Goal: Task Accomplishment & Management: Use online tool/utility

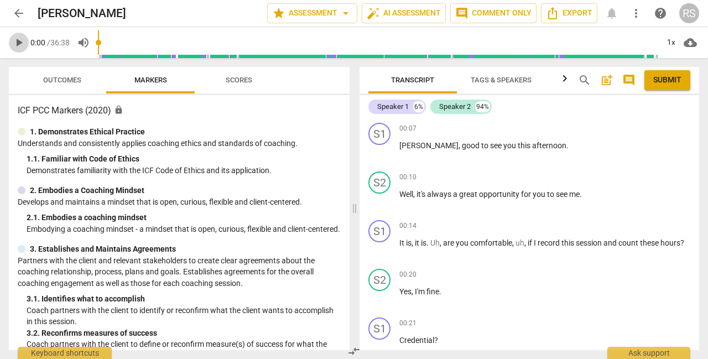
click at [19, 44] on span "play_arrow" at bounding box center [18, 42] width 13 height 13
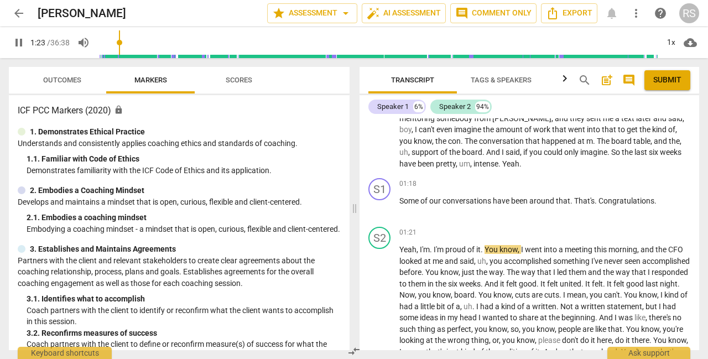
scroll to position [434, 0]
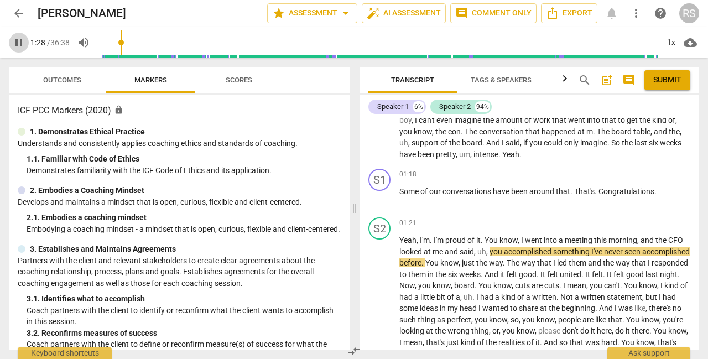
click at [14, 40] on span "pause" at bounding box center [18, 42] width 13 height 13
type input "89"
click at [627, 174] on div "+" at bounding box center [630, 174] width 11 height 11
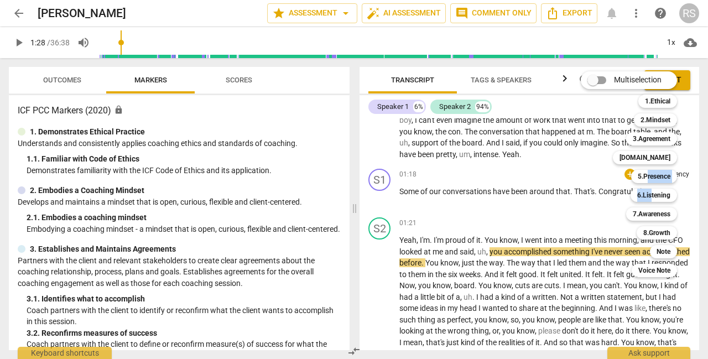
drag, startPoint x: 653, startPoint y: 194, endPoint x: 647, endPoint y: 184, distance: 12.4
click at [647, 184] on div "Multiselection m 1.Ethical 1 2.Mindset 2 3.Agreement 3 [DOMAIN_NAME] 4 5.Presen…" at bounding box center [637, 174] width 122 height 211
click at [647, 178] on b "5.Presence" at bounding box center [654, 176] width 33 height 13
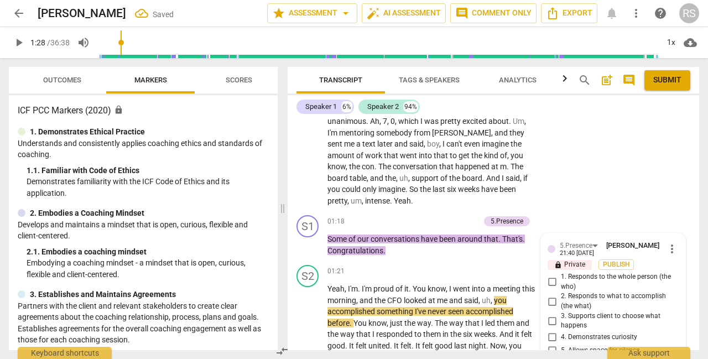
scroll to position [578, 0]
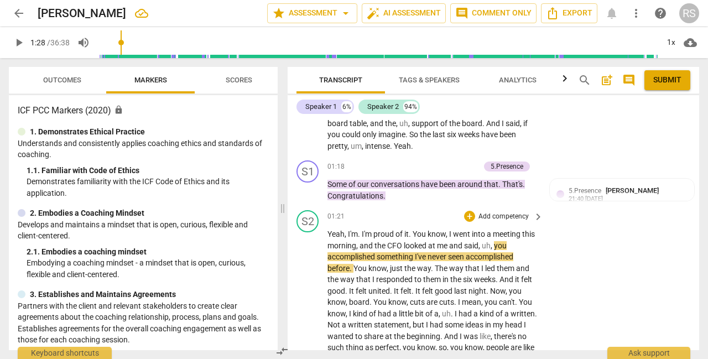
scroll to position [491, 0]
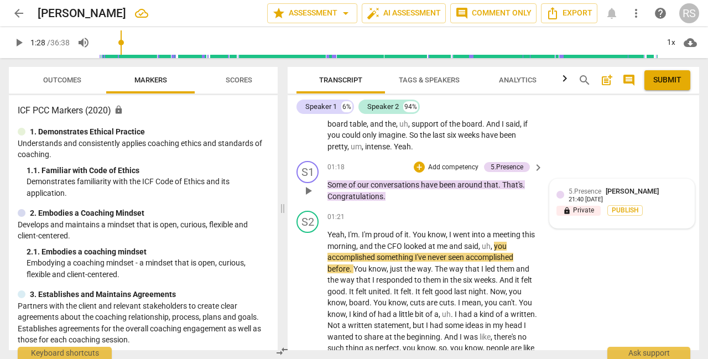
click at [643, 195] on span "[PERSON_NAME]" at bounding box center [632, 191] width 53 height 8
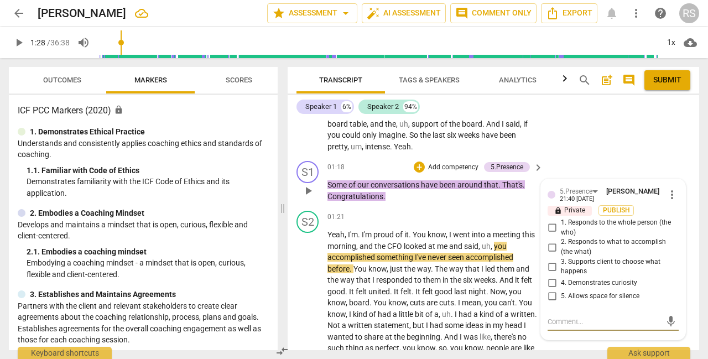
click at [668, 200] on span "more_vert" at bounding box center [671, 194] width 13 height 13
click at [686, 215] on li "Delete" at bounding box center [679, 215] width 38 height 21
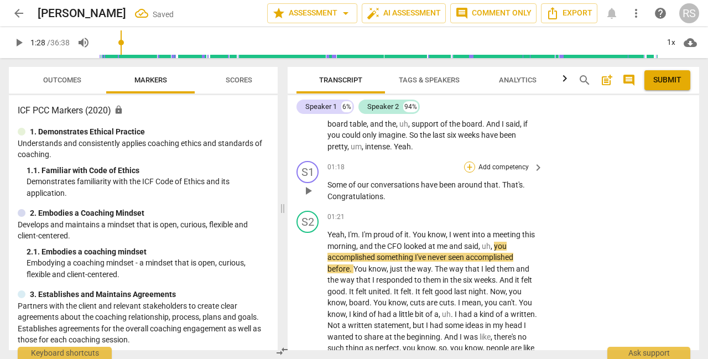
click at [471, 166] on div "+" at bounding box center [469, 167] width 11 height 11
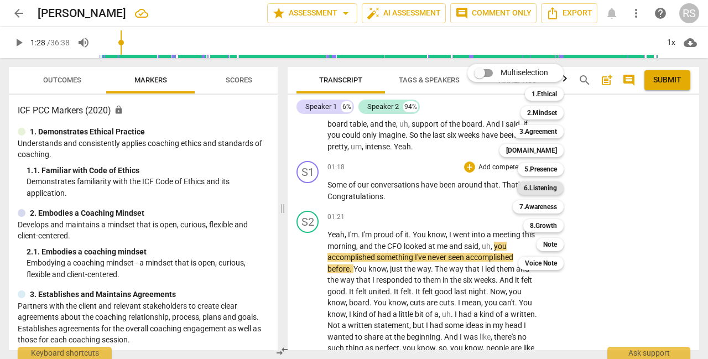
click at [542, 187] on b "6.Listening" at bounding box center [540, 187] width 33 height 13
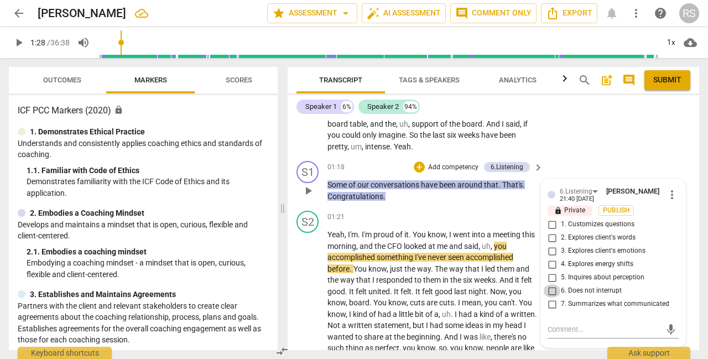
click at [551, 288] on input "6. Does not interrupt" at bounding box center [552, 290] width 18 height 13
checkbox input "true"
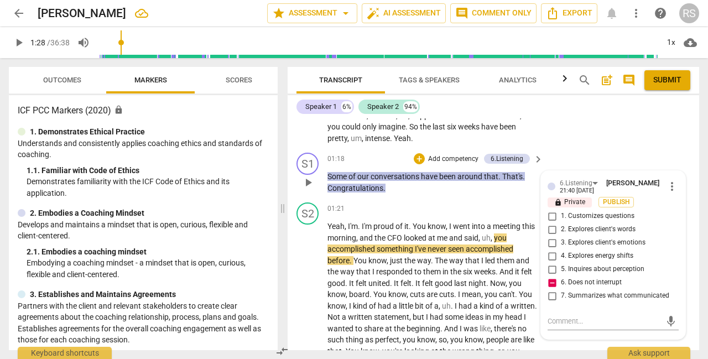
scroll to position [487, 0]
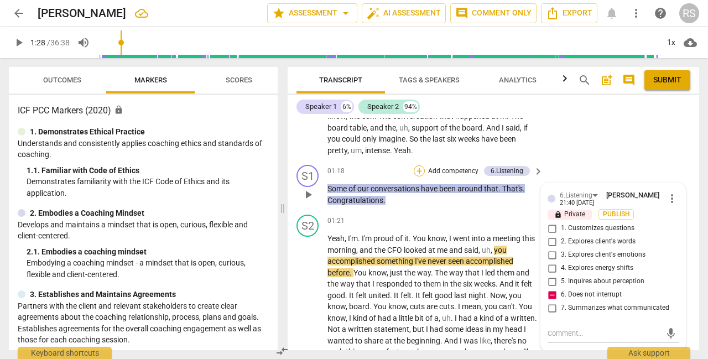
click at [418, 170] on div "+" at bounding box center [419, 170] width 11 height 11
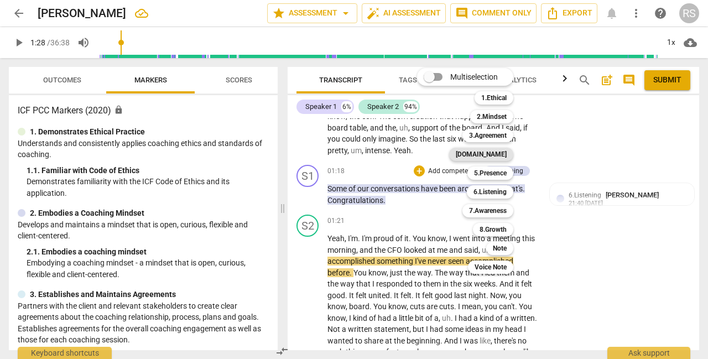
click at [496, 156] on b "[DOMAIN_NAME]" at bounding box center [481, 154] width 51 height 13
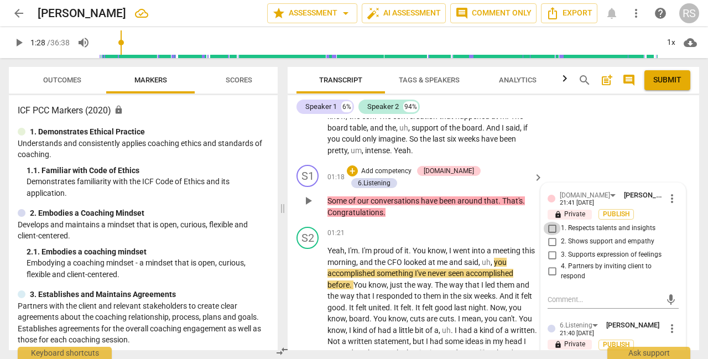
click at [548, 227] on input "1. Respects talents and insights" at bounding box center [552, 228] width 18 height 13
checkbox input "true"
click at [552, 242] on input "2. Shows support and empathy" at bounding box center [552, 241] width 18 height 13
checkbox input "true"
click at [628, 157] on div "S2 play_arrow pause 00:29 + Add competency keyboard_arrow_right Oh , you know ,…" at bounding box center [494, 68] width 412 height 186
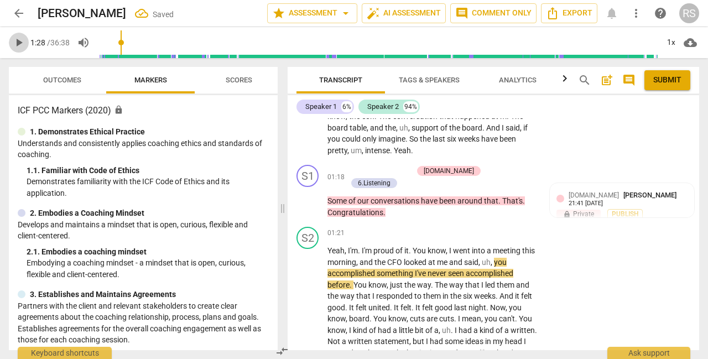
click at [23, 41] on span "play_arrow" at bounding box center [18, 42] width 13 height 13
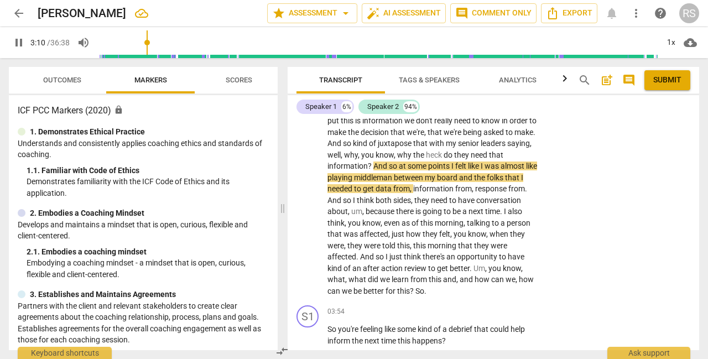
scroll to position [916, 0]
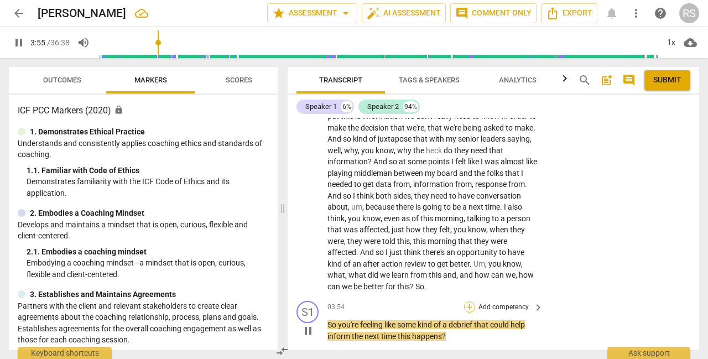
click at [470, 301] on div "+" at bounding box center [469, 306] width 11 height 11
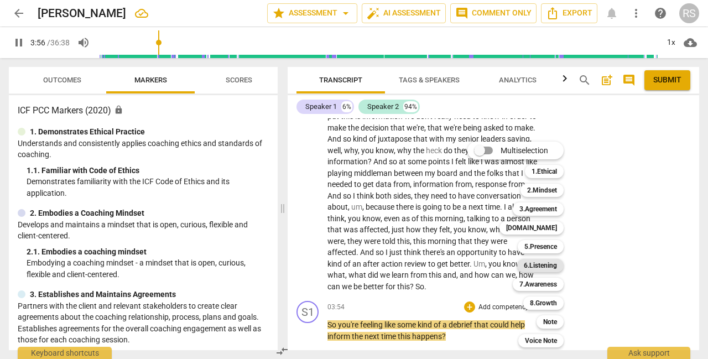
click at [535, 266] on b "6.Listening" at bounding box center [540, 265] width 33 height 13
type input "237"
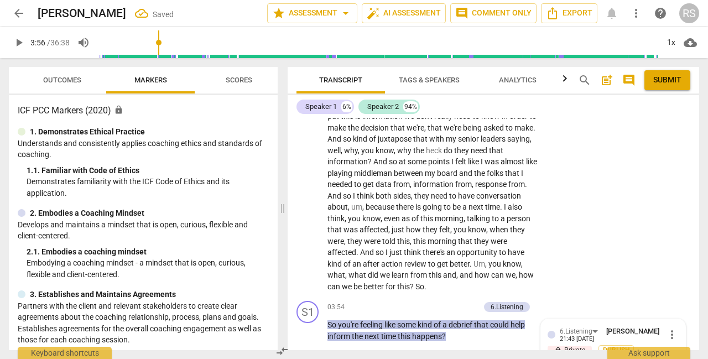
scroll to position [1139, 0]
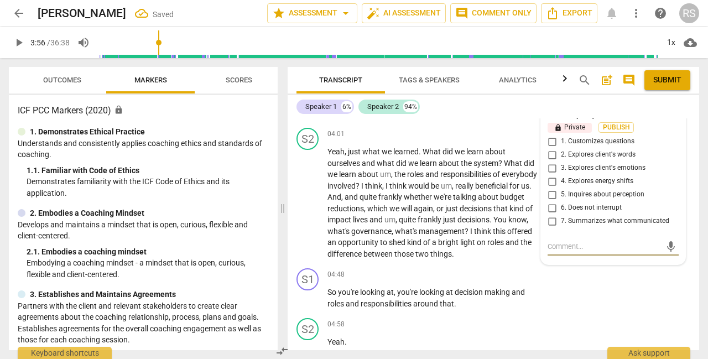
click at [553, 215] on input "7. Summarizes what communicated" at bounding box center [552, 221] width 18 height 13
checkbox input "true"
click at [450, 303] on span "that" at bounding box center [447, 303] width 14 height 9
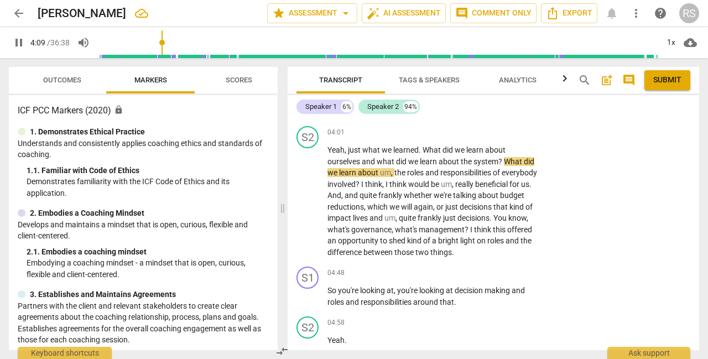
scroll to position [1143, 0]
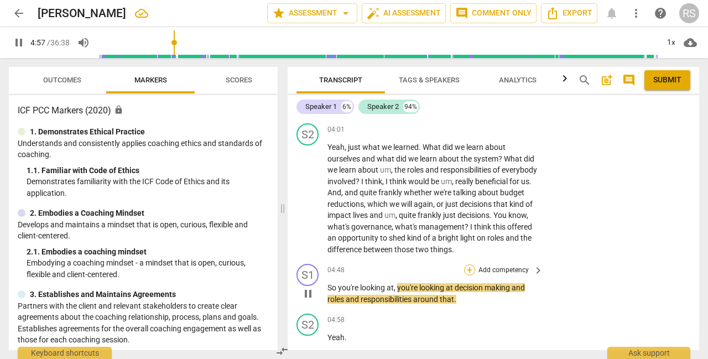
click at [469, 266] on div "+" at bounding box center [469, 269] width 11 height 11
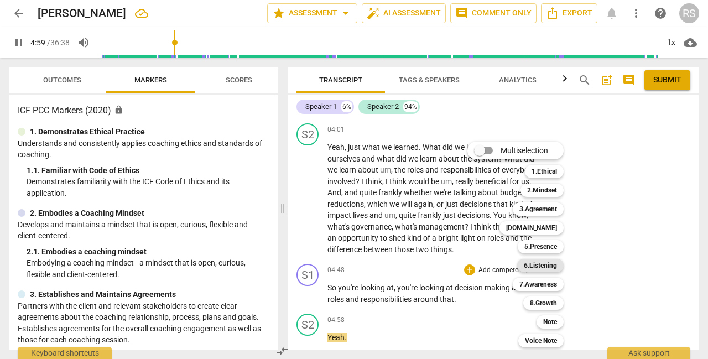
click at [534, 270] on b "6.Listening" at bounding box center [540, 265] width 33 height 13
type input "299"
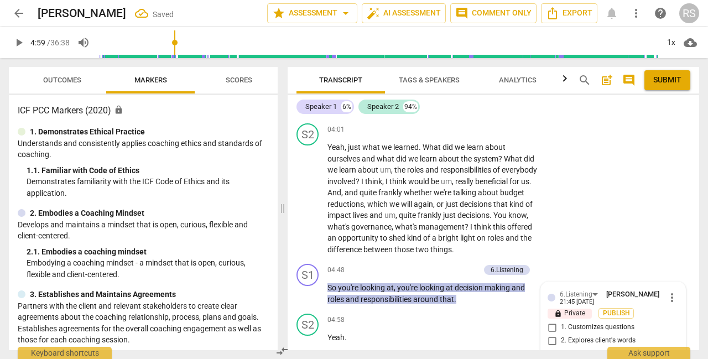
scroll to position [1340, 0]
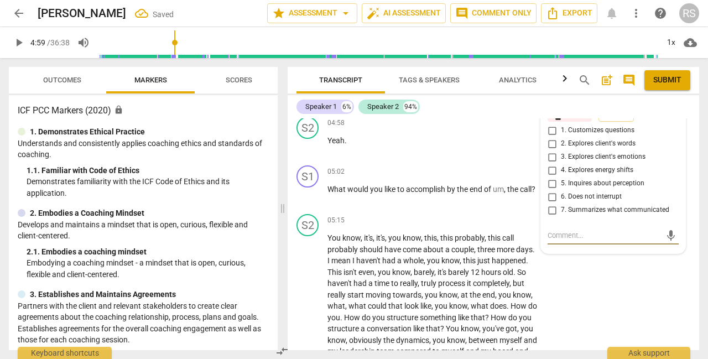
click at [552, 209] on input "7. Summarizes what communicated" at bounding box center [552, 210] width 18 height 13
checkbox input "true"
click at [22, 39] on span "play_arrow" at bounding box center [18, 42] width 13 height 13
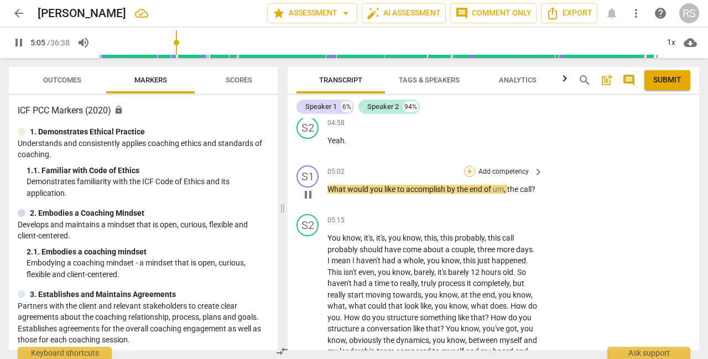
click at [470, 170] on div "+" at bounding box center [469, 171] width 11 height 11
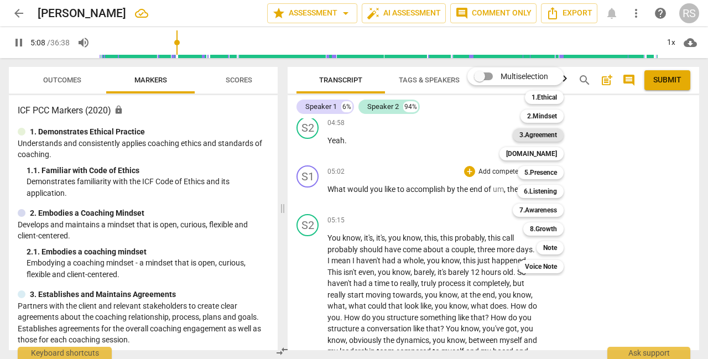
click at [543, 131] on b "3.Agreement" at bounding box center [538, 134] width 38 height 13
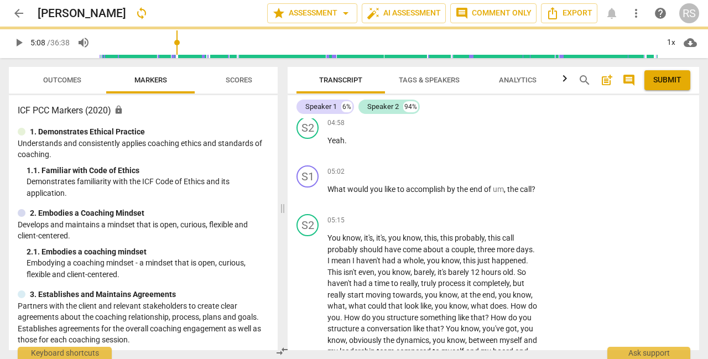
type input "308"
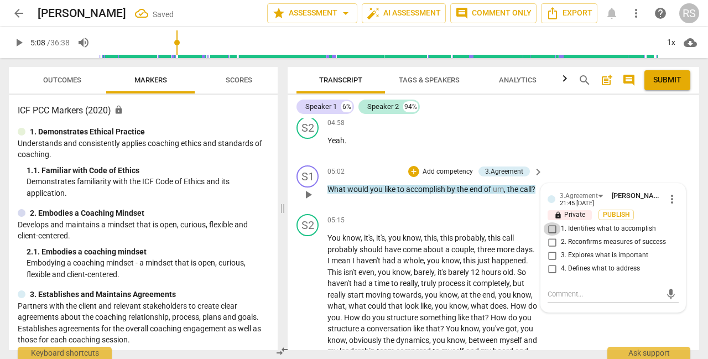
click at [550, 227] on input "1. Identifies what to accomplish" at bounding box center [552, 228] width 18 height 13
checkbox input "true"
click at [21, 45] on span "play_arrow" at bounding box center [18, 42] width 13 height 13
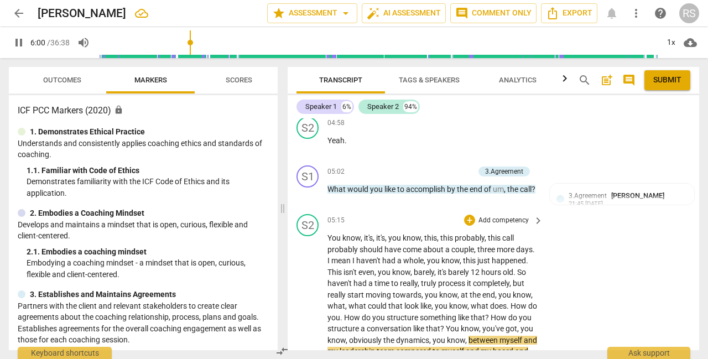
scroll to position [1580, 0]
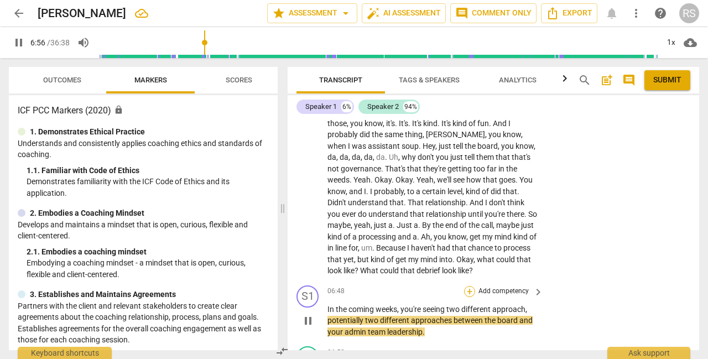
click at [467, 297] on div "+" at bounding box center [469, 291] width 11 height 11
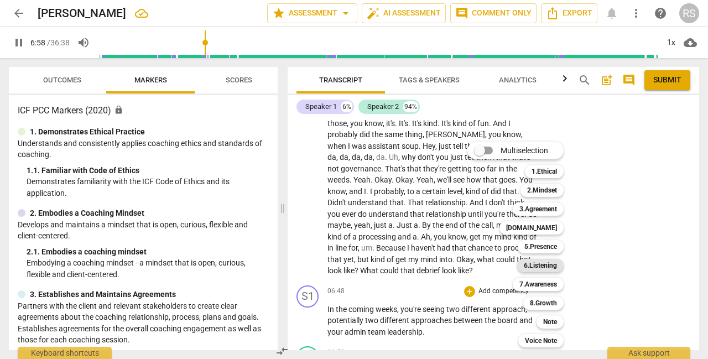
scroll to position [1838, 0]
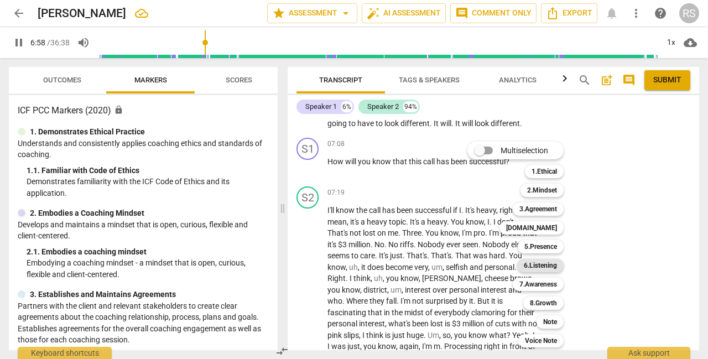
click at [543, 266] on b "6.Listening" at bounding box center [540, 265] width 33 height 13
type input "419"
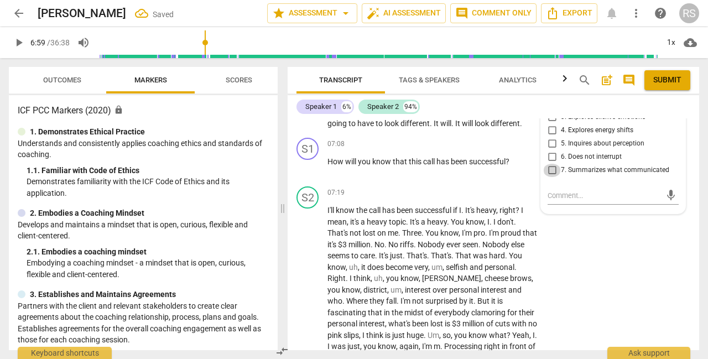
click at [552, 177] on input "7. Summarizes what communicated" at bounding box center [552, 170] width 18 height 13
checkbox input "true"
click at [22, 44] on span "play_arrow" at bounding box center [18, 42] width 13 height 13
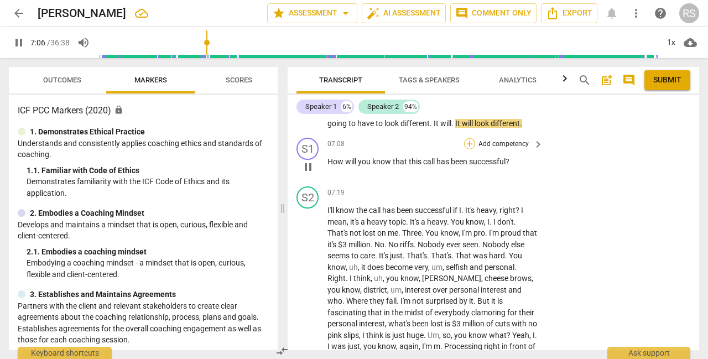
click at [467, 149] on div "+" at bounding box center [469, 143] width 11 height 11
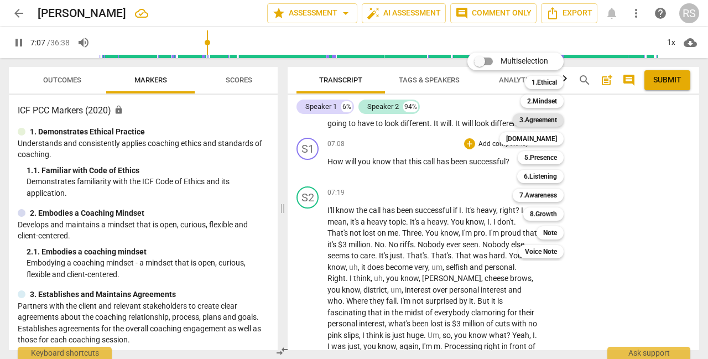
click at [539, 116] on b "3.Agreement" at bounding box center [538, 119] width 38 height 13
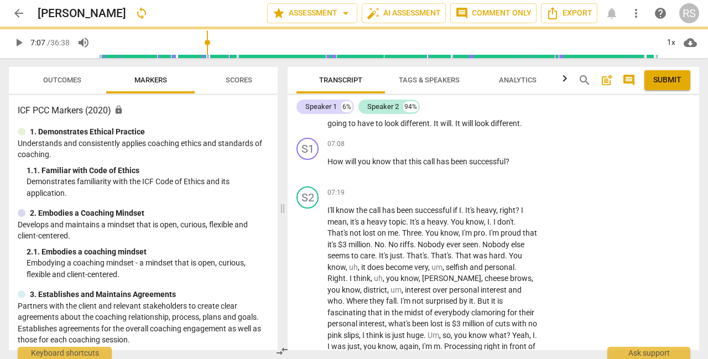
type input "428"
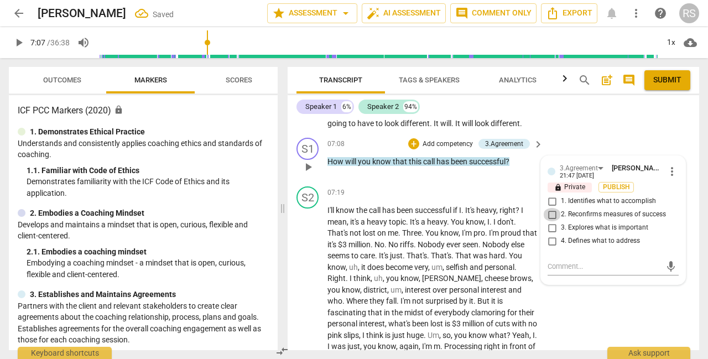
click at [552, 221] on input "2. Reconfirms measures of success" at bounding box center [552, 214] width 18 height 13
checkbox input "true"
click at [14, 41] on span "play_arrow" at bounding box center [18, 42] width 13 height 13
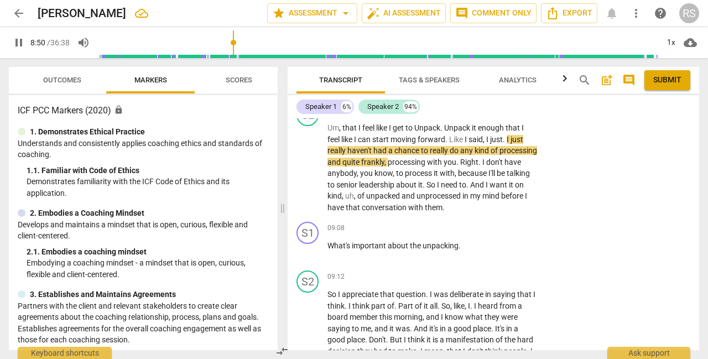
scroll to position [2167, 0]
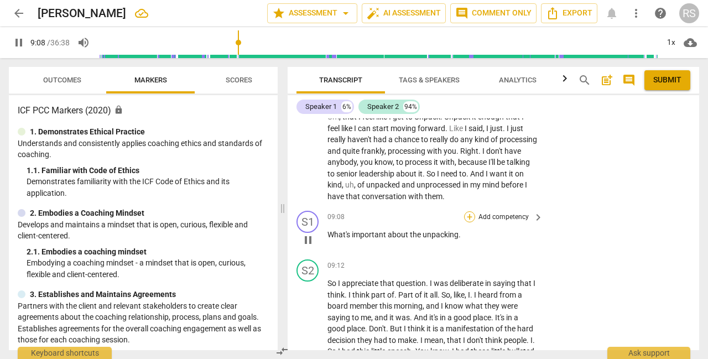
click at [466, 222] on div "+" at bounding box center [469, 216] width 11 height 11
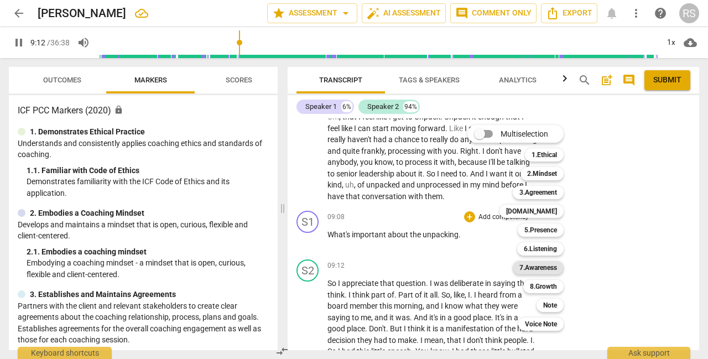
click at [539, 268] on b "7.Awareness" at bounding box center [538, 267] width 38 height 13
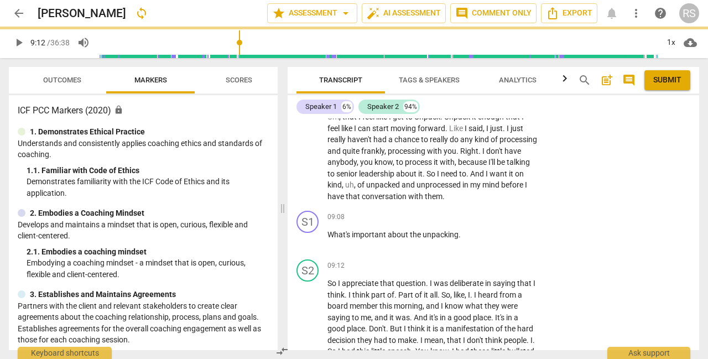
type input "553"
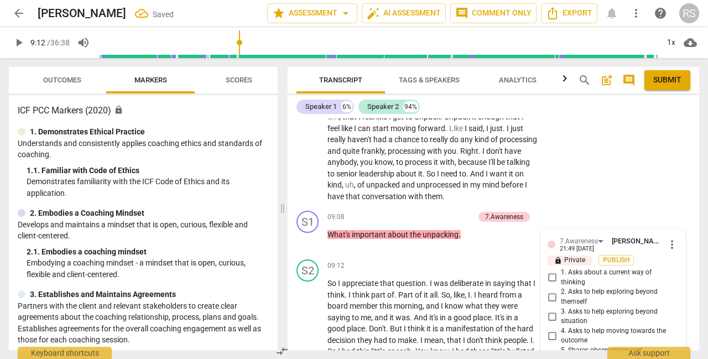
scroll to position [2368, 0]
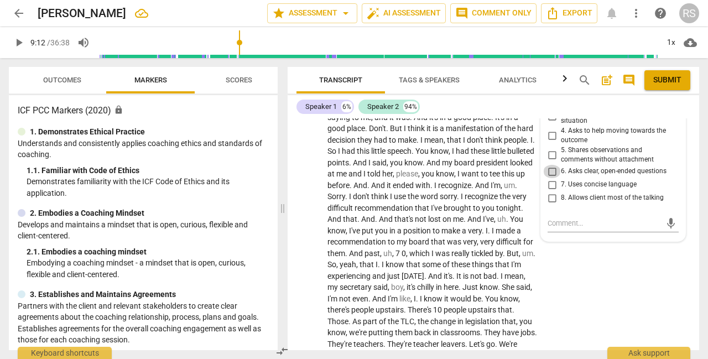
click at [550, 178] on input "6. Asks clear, open-ended questions" at bounding box center [552, 171] width 18 height 13
checkbox input "true"
click at [550, 191] on input "7. Uses concise language" at bounding box center [552, 184] width 18 height 13
checkbox input "true"
click at [550, 205] on input "8. Allows client most of the talking" at bounding box center [552, 197] width 18 height 13
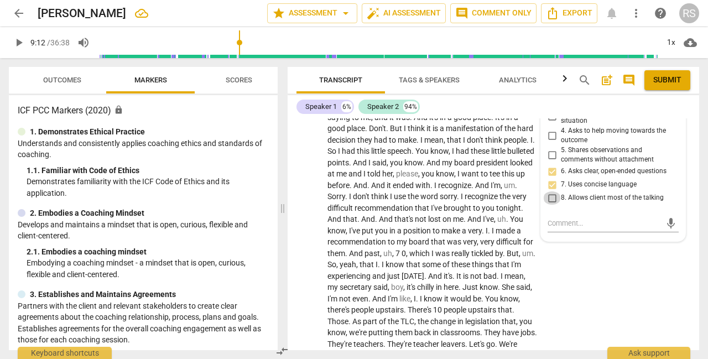
checkbox input "true"
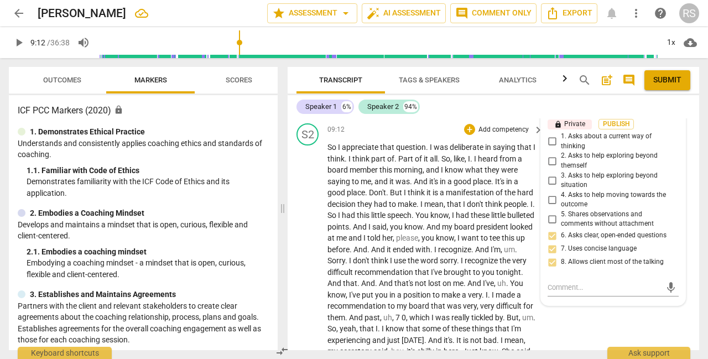
scroll to position [2303, 0]
click at [551, 148] on input "1. Asks about a current way of thinking" at bounding box center [552, 141] width 18 height 13
checkbox input "true"
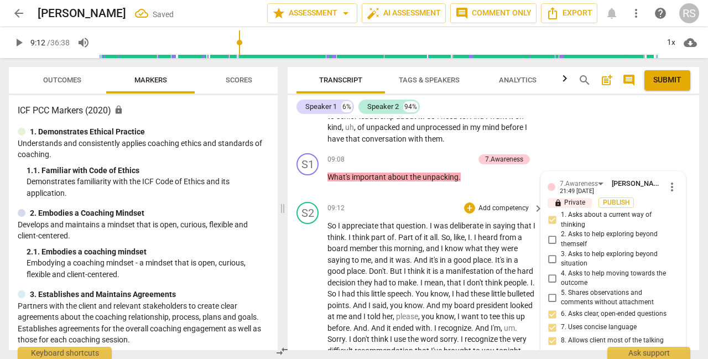
scroll to position [2217, 0]
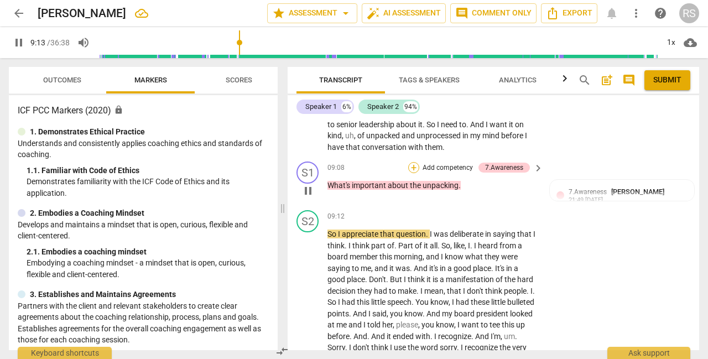
click at [415, 173] on div "+" at bounding box center [413, 167] width 11 height 11
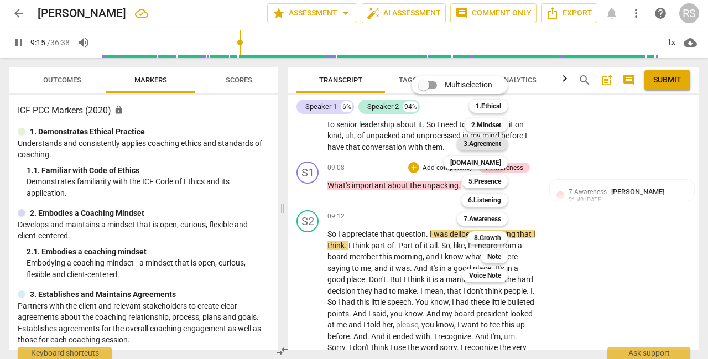
click at [486, 141] on b "3.Agreement" at bounding box center [483, 143] width 38 height 13
type input "556"
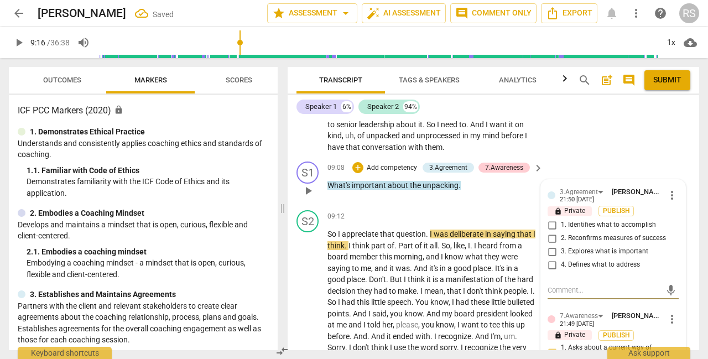
click at [551, 258] on input "3. Explores what is important" at bounding box center [552, 251] width 18 height 13
checkbox input "true"
click at [13, 41] on span "play_arrow" at bounding box center [18, 42] width 13 height 13
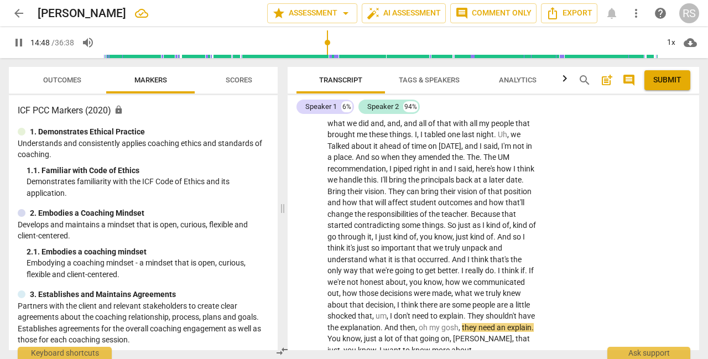
scroll to position [3326, 0]
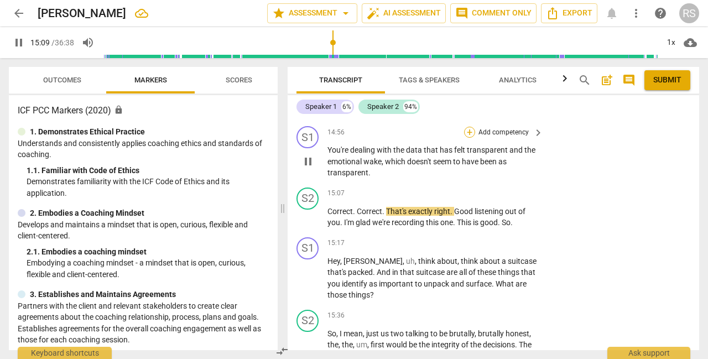
click at [467, 138] on div "+" at bounding box center [469, 132] width 11 height 11
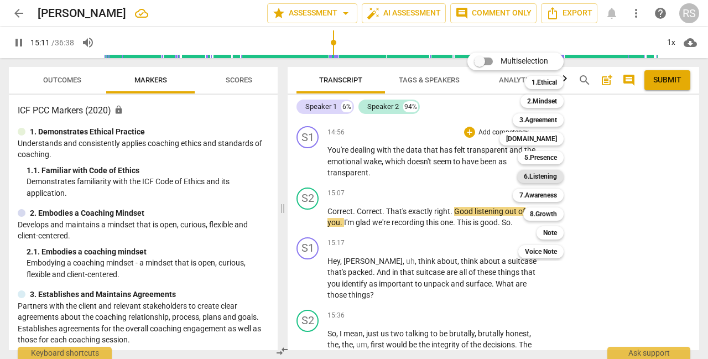
click at [535, 182] on b "6.Listening" at bounding box center [540, 176] width 33 height 13
type input "912"
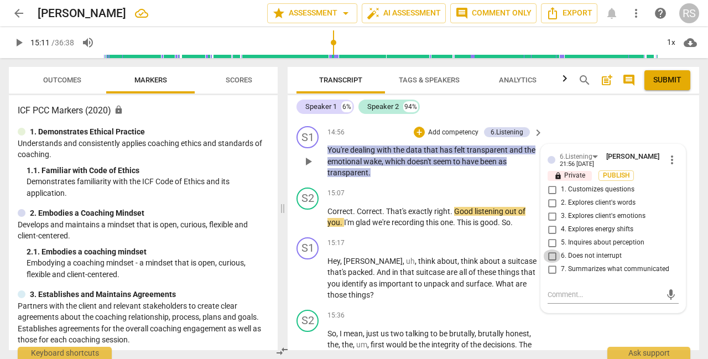
click at [552, 263] on input "6. Does not interrupt" at bounding box center [552, 255] width 18 height 13
checkbox input "true"
click at [551, 276] on input "7. Summarizes what communicated" at bounding box center [552, 269] width 18 height 13
checkbox input "true"
click at [22, 44] on span "play_arrow" at bounding box center [18, 42] width 13 height 13
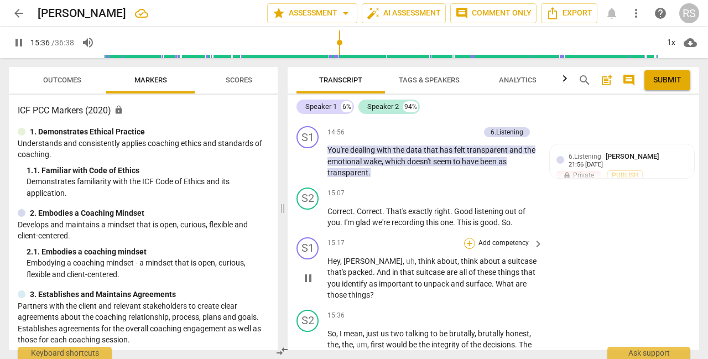
click at [467, 249] on div "+" at bounding box center [469, 243] width 11 height 11
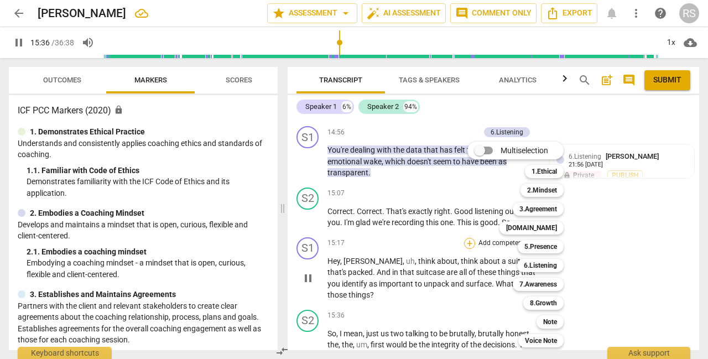
scroll to position [3558, 0]
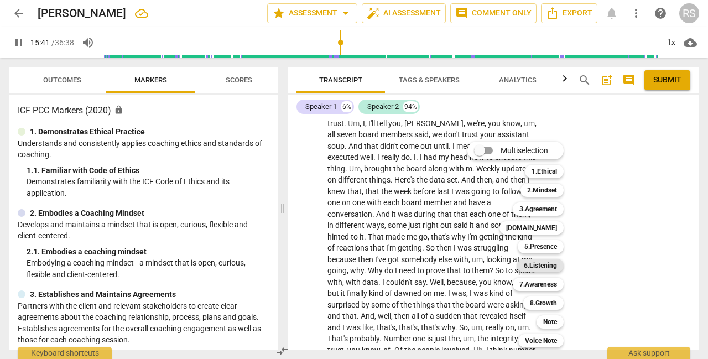
click at [529, 263] on b "6.Listening" at bounding box center [540, 265] width 33 height 13
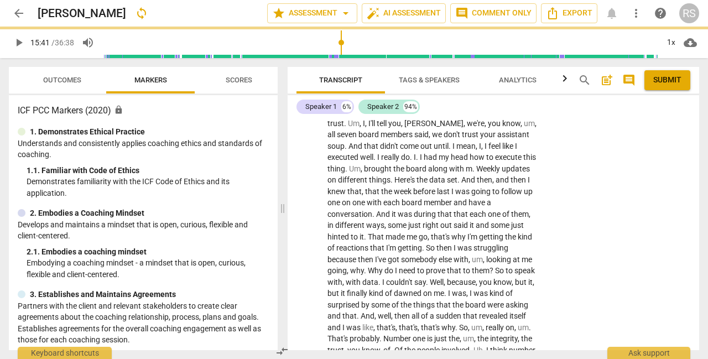
type input "942"
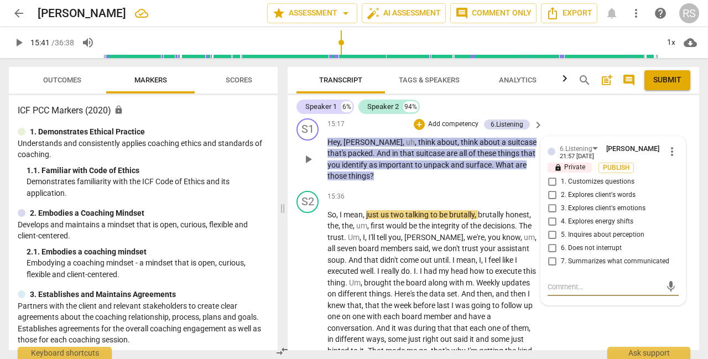
scroll to position [3444, 0]
click at [547, 189] on input "1. Customizes questions" at bounding box center [552, 182] width 18 height 13
checkbox input "true"
click at [420, 131] on div "+" at bounding box center [419, 124] width 11 height 11
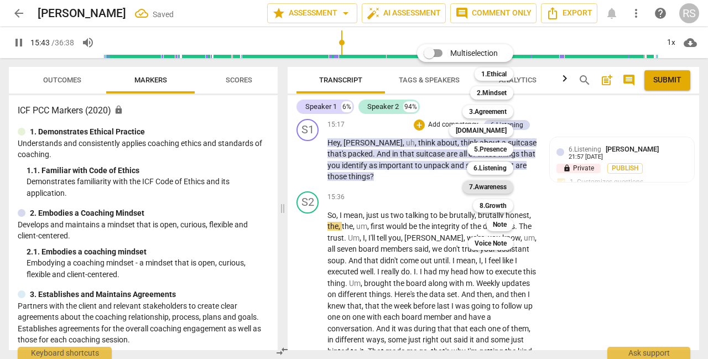
click at [482, 189] on b "7.Awareness" at bounding box center [488, 186] width 38 height 13
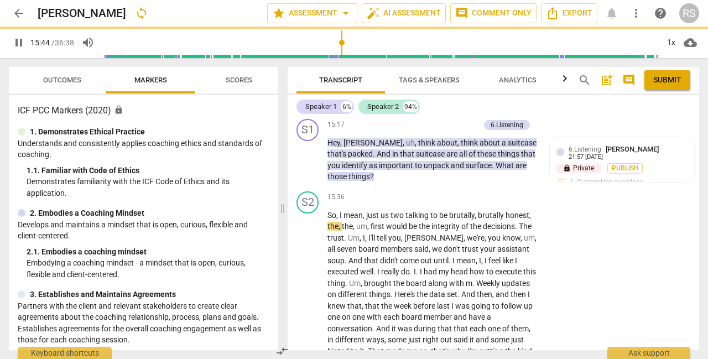
type input "945"
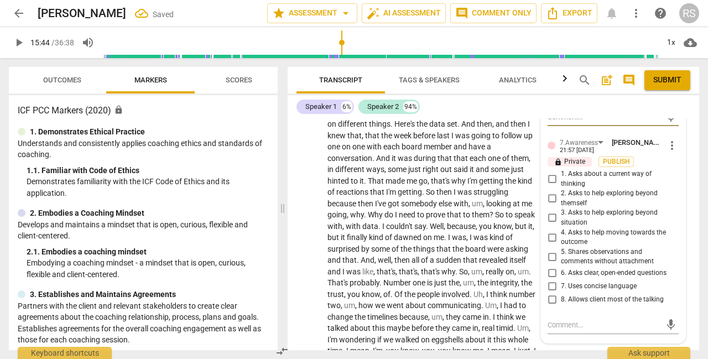
scroll to position [3625, 0]
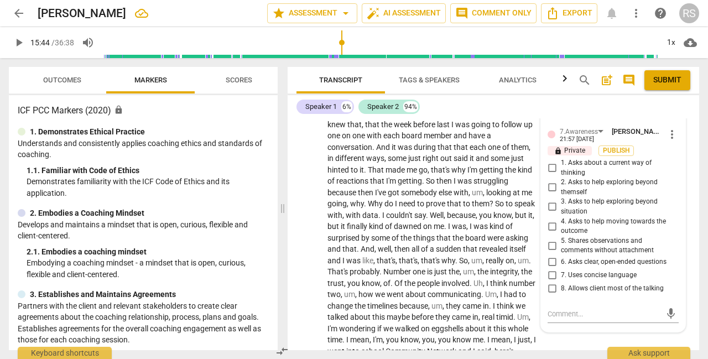
click at [552, 269] on input "6. Asks clear, open-ended questions" at bounding box center [552, 262] width 18 height 13
checkbox input "true"
click at [552, 282] on input "7. Uses concise language" at bounding box center [552, 275] width 18 height 13
checkbox input "true"
click at [555, 295] on input "8. Allows client most of the talking" at bounding box center [552, 288] width 18 height 13
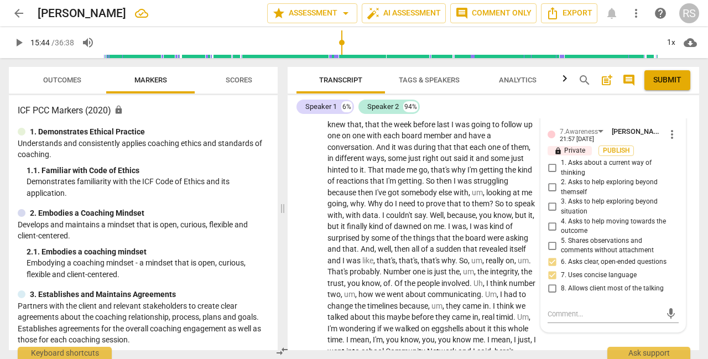
checkbox input "true"
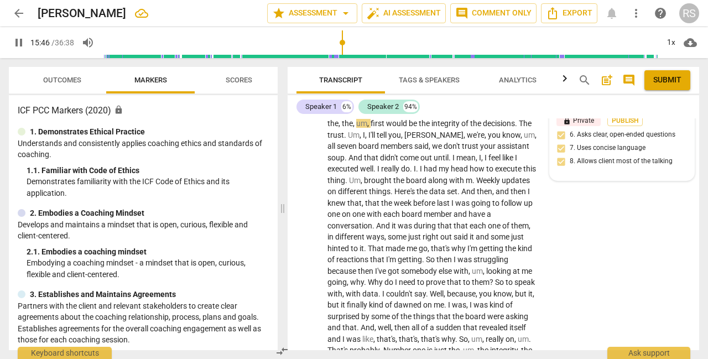
scroll to position [3556, 0]
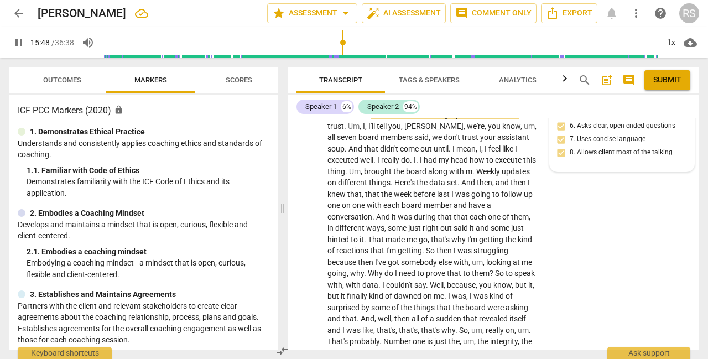
click at [613, 172] on div "6.Listening [PERSON_NAME] 21:57 [DATE] lock Private Publish 1. Customizes quest…" at bounding box center [622, 98] width 144 height 147
type input "948"
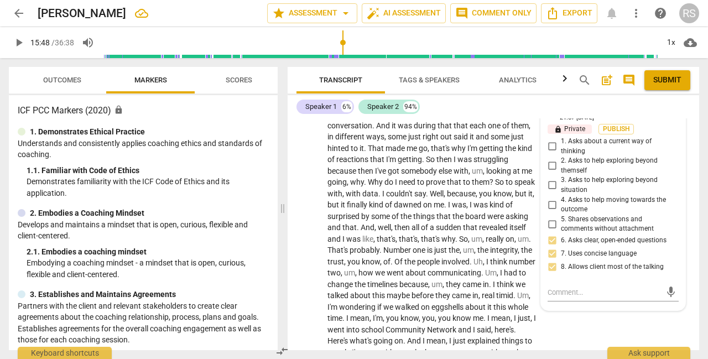
scroll to position [3651, 0]
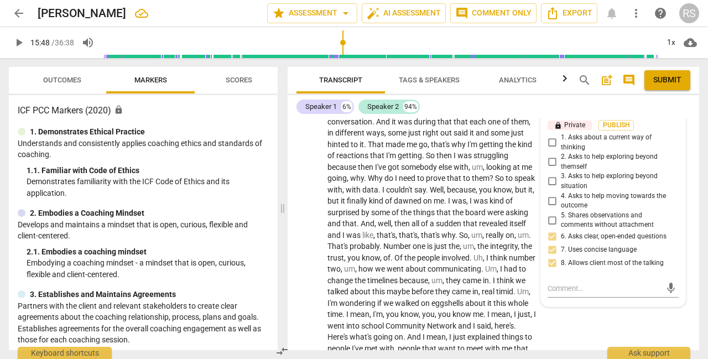
click at [555, 207] on input "4. Asks to help moving towards the outcome" at bounding box center [552, 200] width 18 height 13
checkbox input "true"
click at [549, 188] on input "3. Asks to help exploring beyond situation" at bounding box center [552, 181] width 18 height 13
checkbox input "true"
click at [20, 41] on span "play_arrow" at bounding box center [18, 42] width 13 height 13
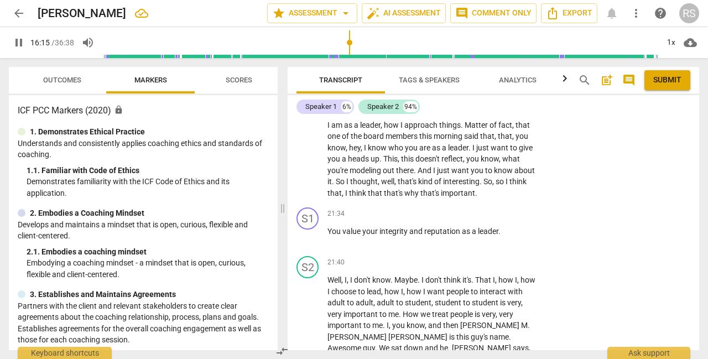
scroll to position [4540, 0]
click at [378, 235] on span "your" at bounding box center [370, 230] width 17 height 9
click at [467, 218] on div "+" at bounding box center [469, 212] width 11 height 11
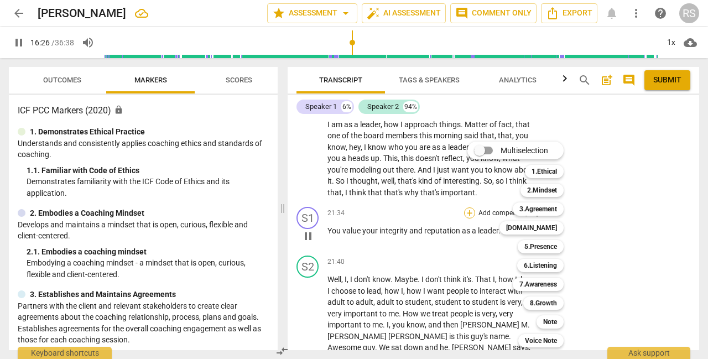
scroll to position [3638, 0]
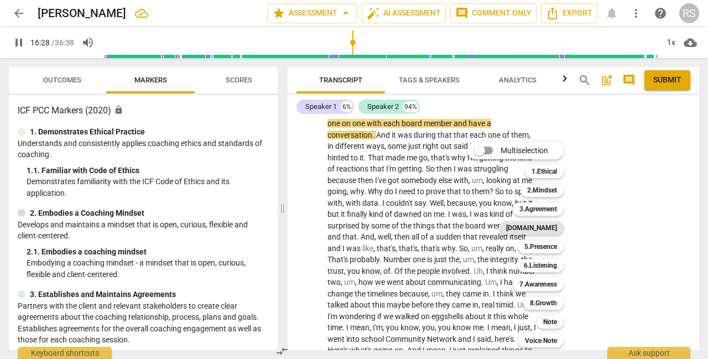
click at [544, 228] on b "[DOMAIN_NAME]" at bounding box center [531, 227] width 51 height 13
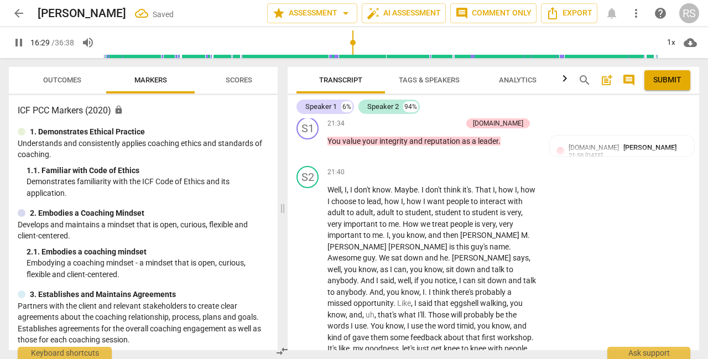
scroll to position [4603, 0]
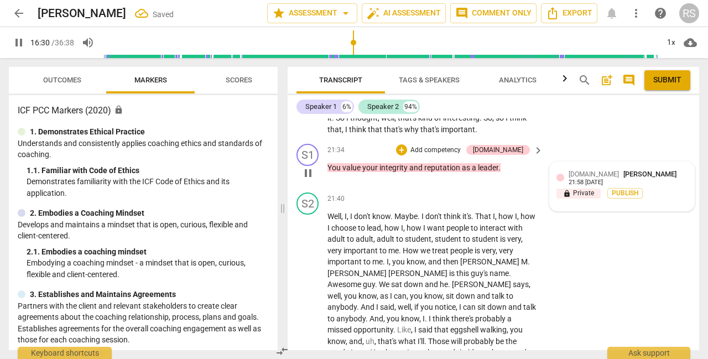
click at [581, 178] on span "[DOMAIN_NAME]" at bounding box center [594, 174] width 50 height 8
type input "990"
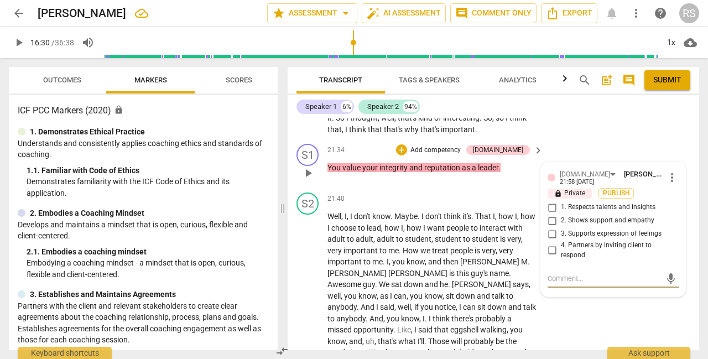
click at [550, 227] on input "2. Shows support and empathy" at bounding box center [552, 220] width 18 height 13
checkbox input "true"
click at [548, 241] on input "3. Supports expression of feelings" at bounding box center [552, 233] width 18 height 13
checkbox input "true"
click at [407, 155] on div "+" at bounding box center [401, 149] width 11 height 11
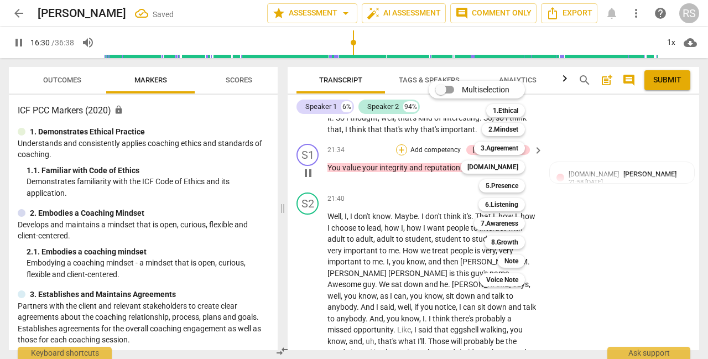
scroll to position [3649, 0]
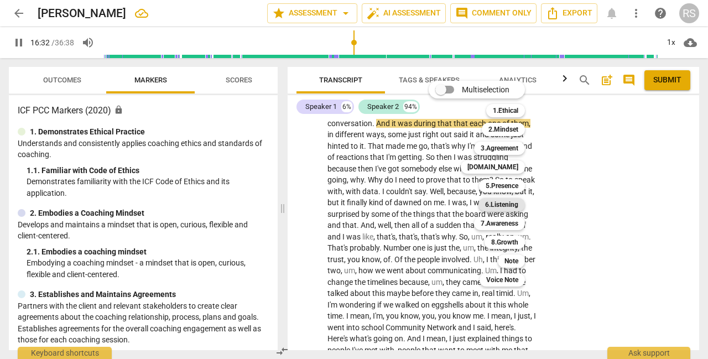
click at [497, 207] on b "6.Listening" at bounding box center [501, 204] width 33 height 13
type input "993"
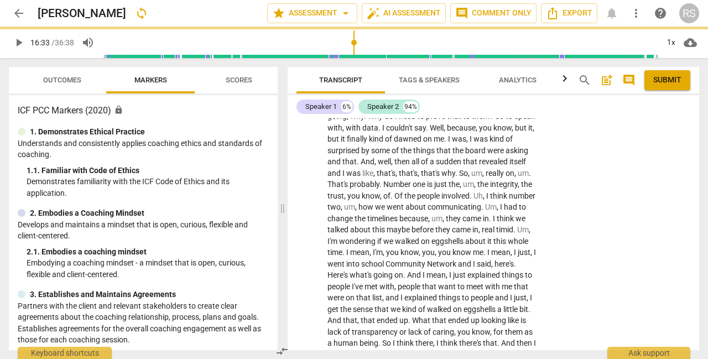
scroll to position [4744, 0]
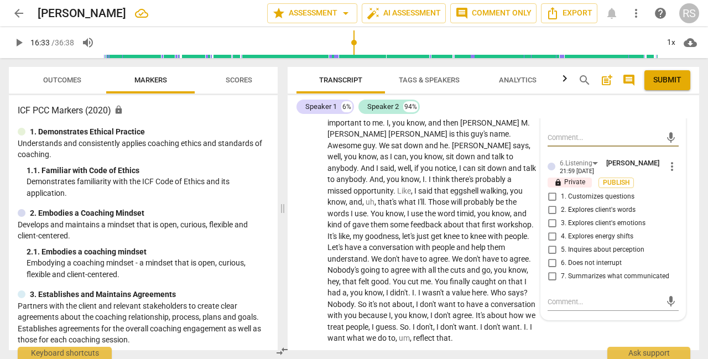
click at [550, 283] on input "7. Summarizes what communicated" at bounding box center [552, 276] width 18 height 13
checkbox input "true"
click at [12, 42] on span "play_arrow" at bounding box center [18, 42] width 13 height 13
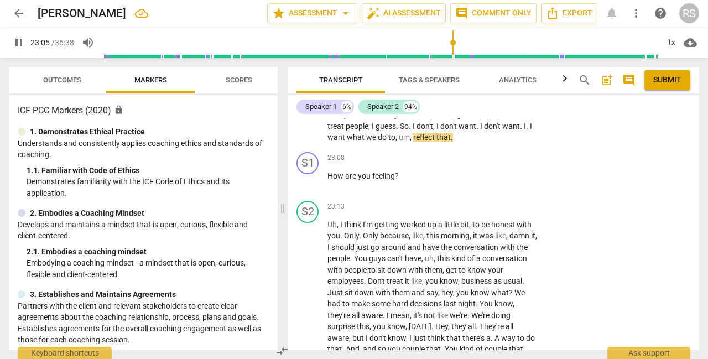
scroll to position [4947, 0]
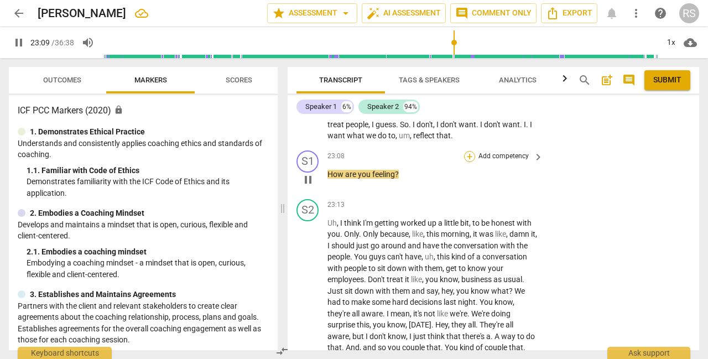
click at [469, 162] on div "+" at bounding box center [469, 156] width 11 height 11
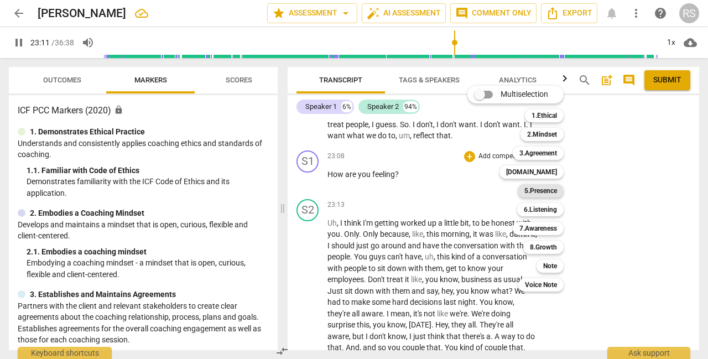
click at [544, 190] on b "5.Presence" at bounding box center [540, 190] width 33 height 13
type input "1392"
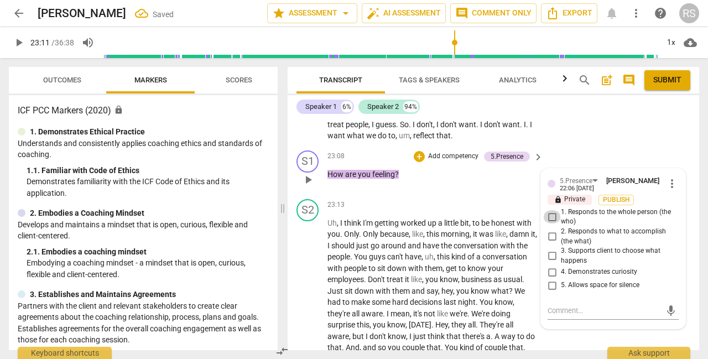
click at [553, 223] on input "1. Responds to the whole person (the who)" at bounding box center [552, 216] width 18 height 13
checkbox input "true"
click at [550, 279] on input "4. Demonstrates curiosity" at bounding box center [552, 272] width 18 height 13
checkbox input "true"
click at [23, 43] on span "play_arrow" at bounding box center [18, 42] width 13 height 13
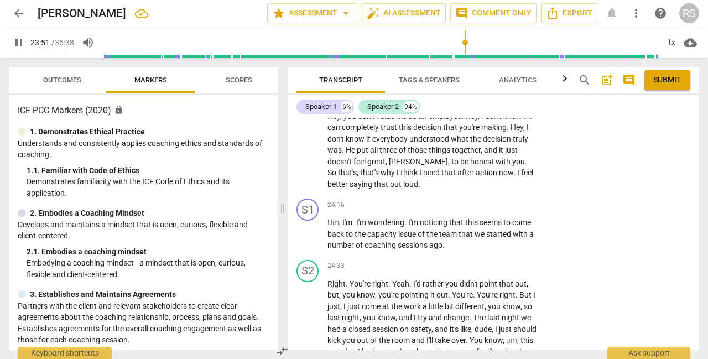
scroll to position [5190, 0]
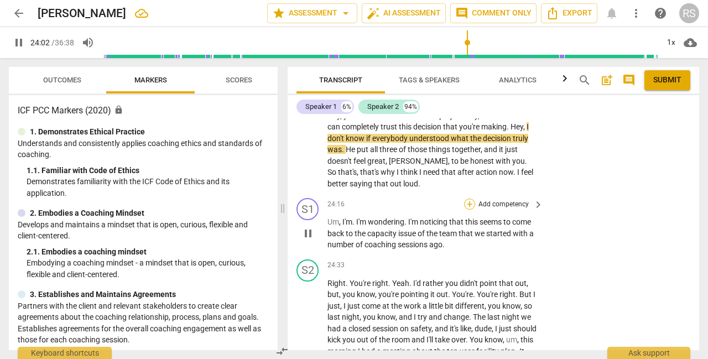
click at [467, 210] on div "+" at bounding box center [469, 204] width 11 height 11
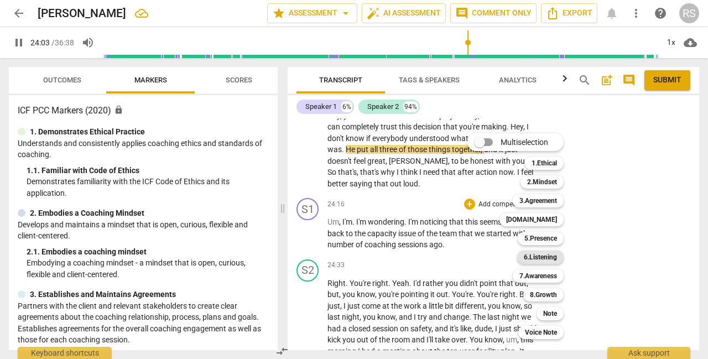
click at [530, 259] on b "6.Listening" at bounding box center [540, 257] width 33 height 13
type input "1444"
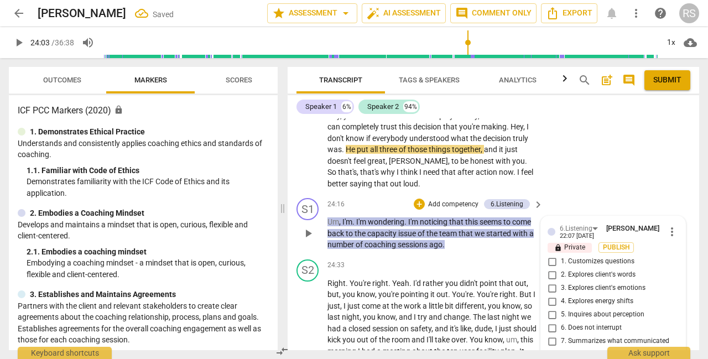
scroll to position [5355, 0]
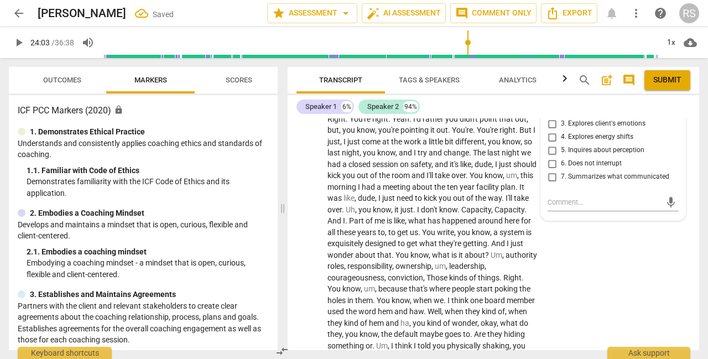
click at [551, 104] on input "1. Customizes questions" at bounding box center [552, 97] width 18 height 13
checkbox input "true"
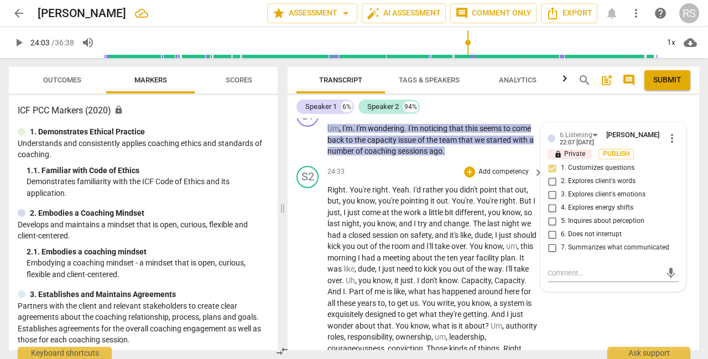
scroll to position [5276, 0]
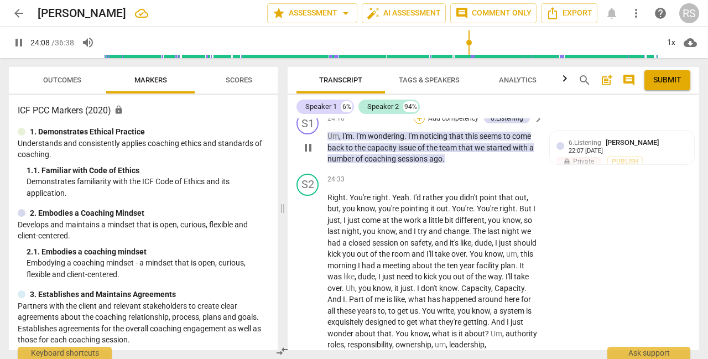
click at [414, 124] on div "+" at bounding box center [419, 118] width 11 height 11
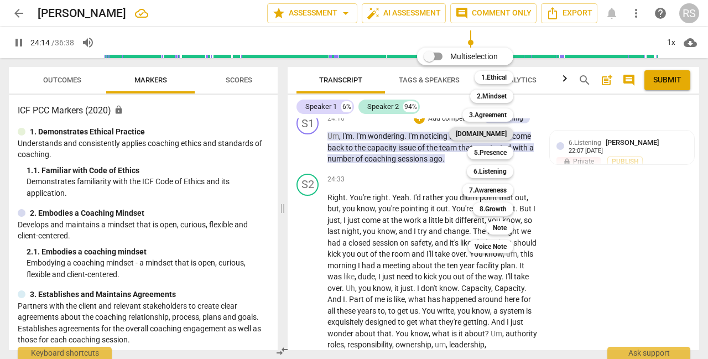
click at [504, 134] on b "[DOMAIN_NAME]" at bounding box center [481, 133] width 51 height 13
type input "1455"
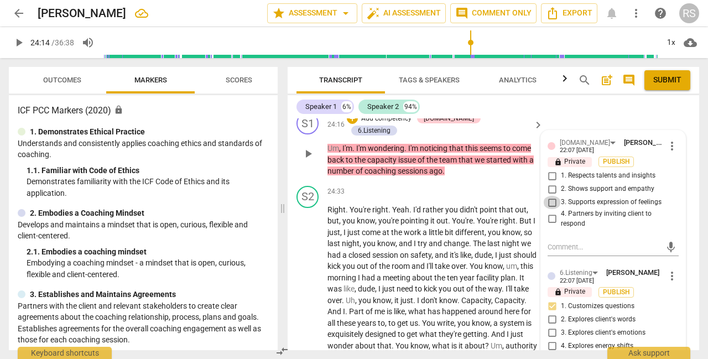
click at [552, 209] on input "3. Supports expression of feelings" at bounding box center [552, 202] width 18 height 13
checkbox input "true"
click at [358, 124] on div "+" at bounding box center [352, 118] width 11 height 11
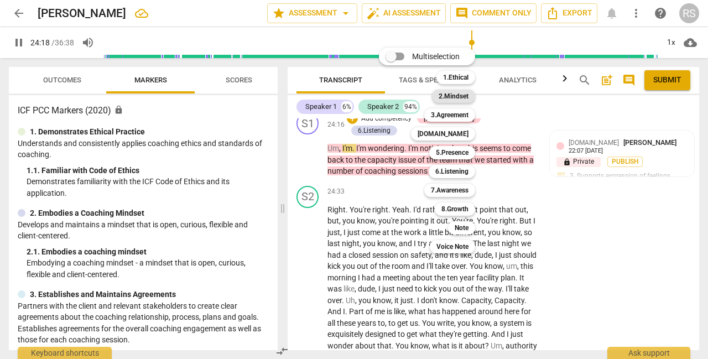
click at [456, 90] on b "2.Mindset" at bounding box center [454, 96] width 30 height 13
type input "1459"
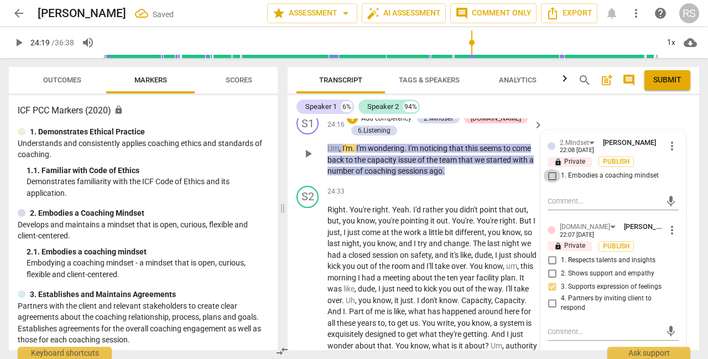
click at [550, 183] on input "1. Embodies a coaching mindset" at bounding box center [552, 175] width 18 height 13
checkbox input "true"
click at [561, 206] on textarea at bounding box center [604, 201] width 113 height 11
type textarea "T"
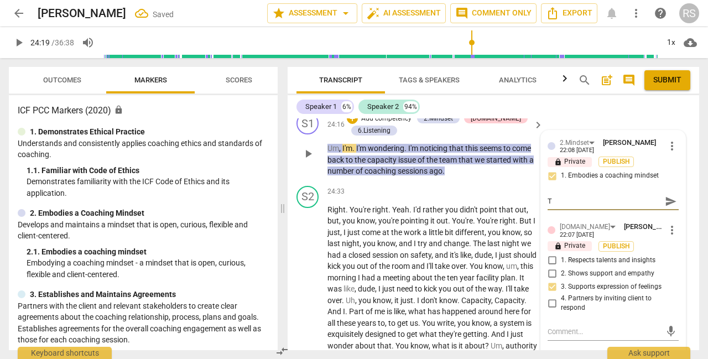
type textarea "Th"
type textarea "Thi"
type textarea "This"
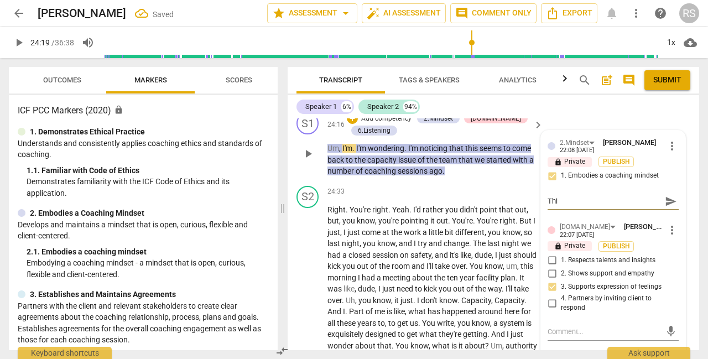
type textarea "This"
type textarea "This i"
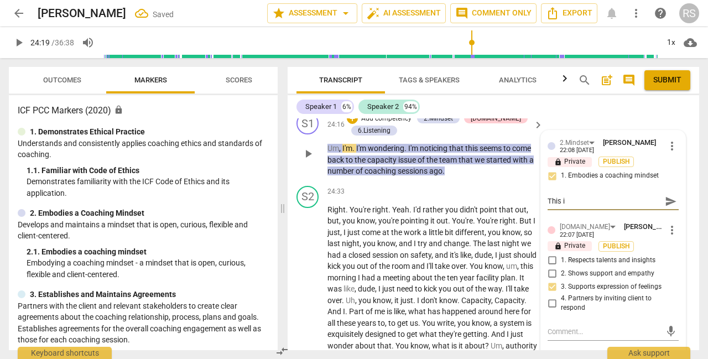
type textarea "This is"
type textarea "This is e"
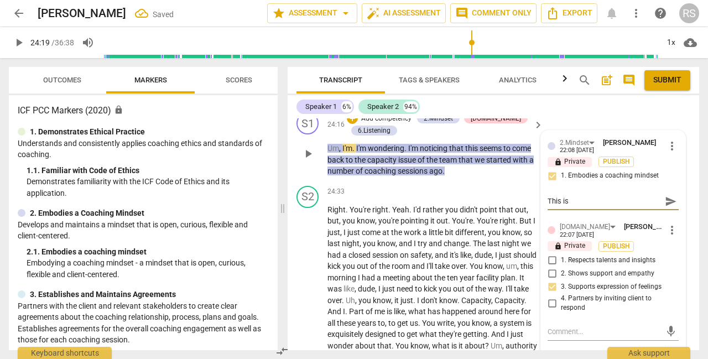
type textarea "This is e"
type textarea "This is ev"
type textarea "This is evi"
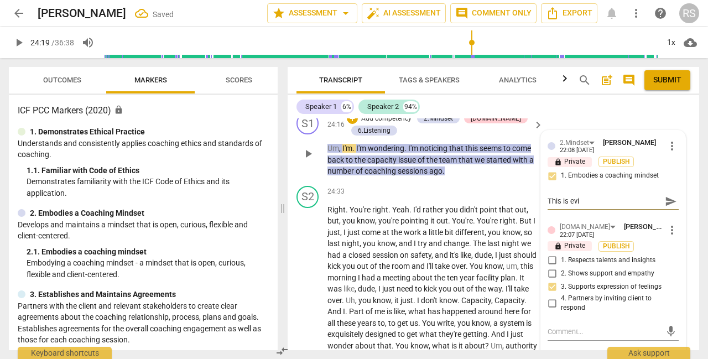
type textarea "This is evid"
type textarea "This is evide"
type textarea "This is eviden"
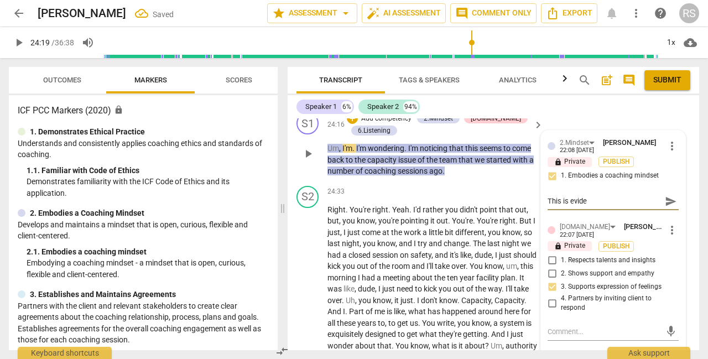
type textarea "This is eviden"
type textarea "This is evident"
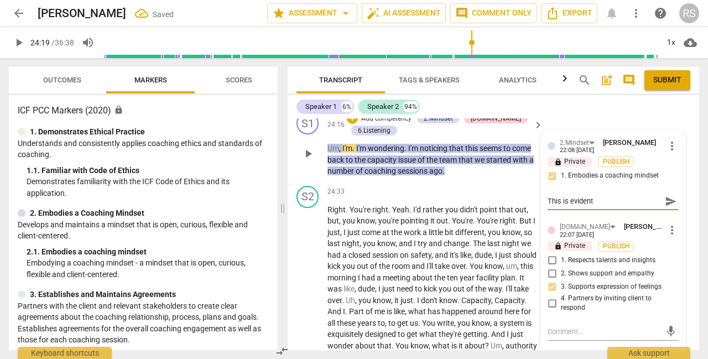
type textarea "This is evident t"
type textarea "This is evident th"
type textarea "This is evident thr"
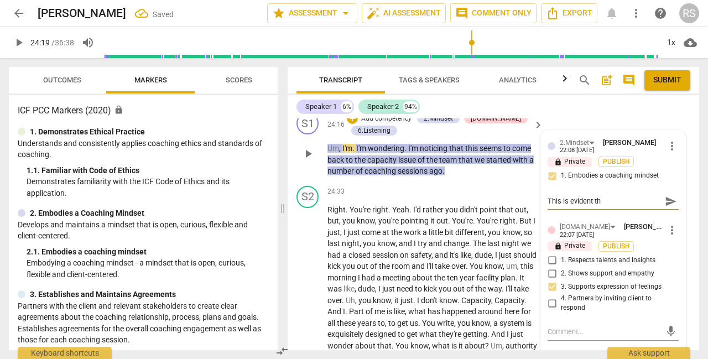
type textarea "This is evident thr"
type textarea "This is evident thro"
type textarea "This is evident throu"
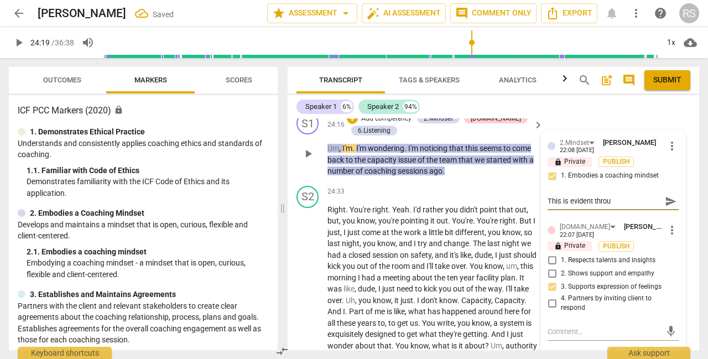
type textarea "This is evident throug"
type textarea "This is evident through"
type textarea "This is evident througho"
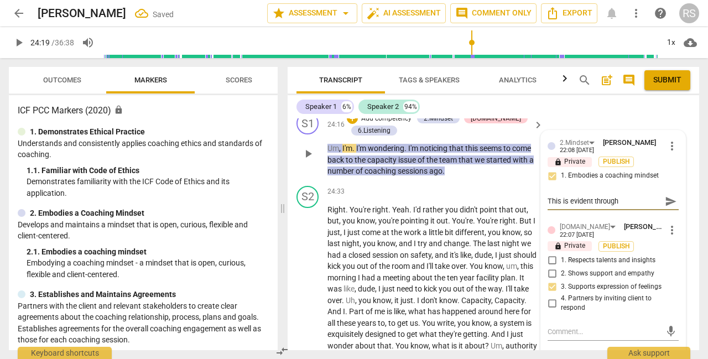
type textarea "This is evident througho"
type textarea "This is evident throughou"
type textarea "This is evident throughout"
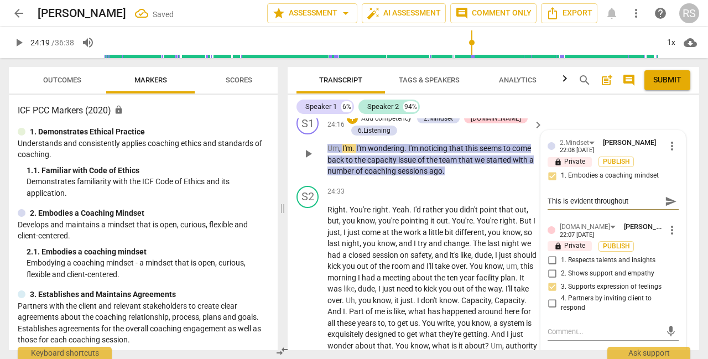
type textarea "This is evident throughout"
type textarea "This is evident throughout t"
type textarea "This is evident throughout th"
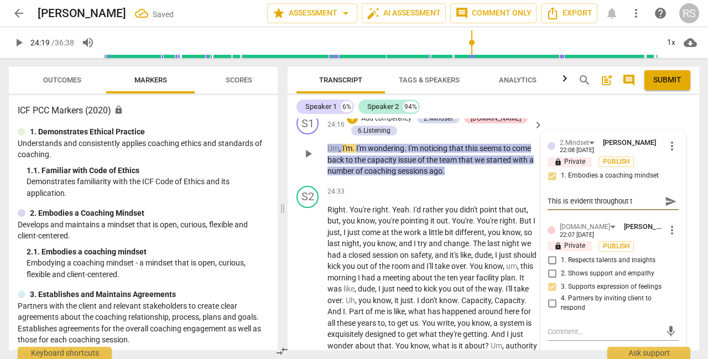
type textarea "This is evident throughout th"
type textarea "This is evident throughout the"
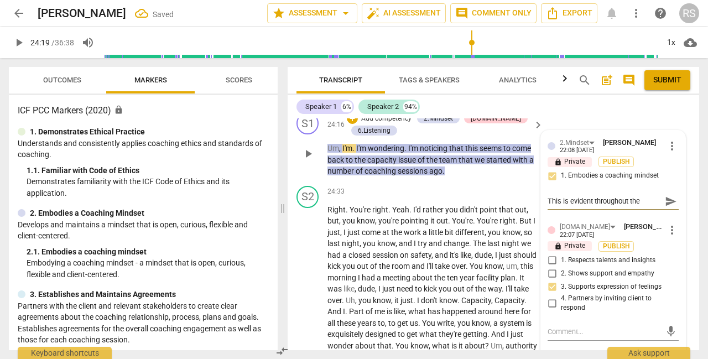
type textarea "This is evident throughout the c"
type textarea "This is evident throughout the ca"
type textarea "This is evident throughout the cal"
type textarea "This is evident throughout the call"
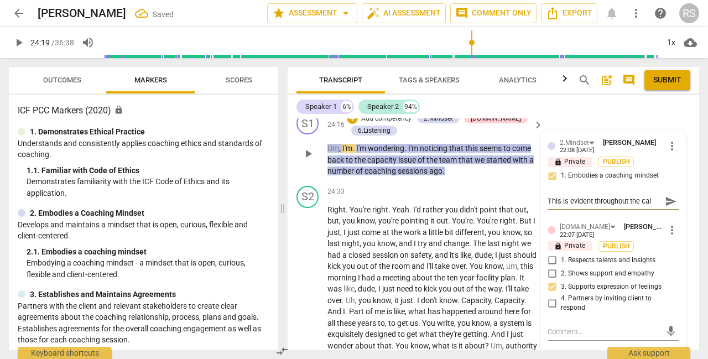
type textarea "This is evident throughout the call"
type textarea "This is evident throughout the call."
click at [668, 207] on span "send" at bounding box center [671, 201] width 12 height 12
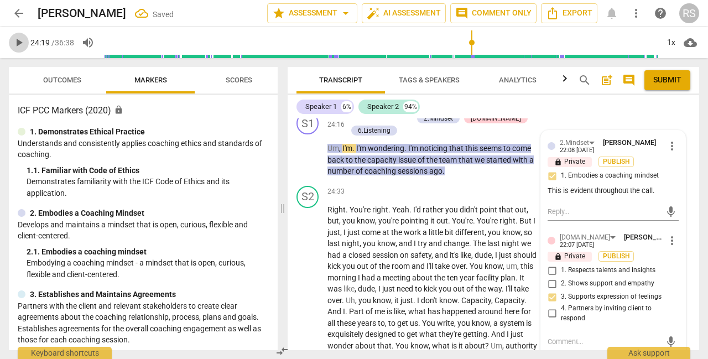
click at [20, 43] on span "play_arrow" at bounding box center [18, 42] width 13 height 13
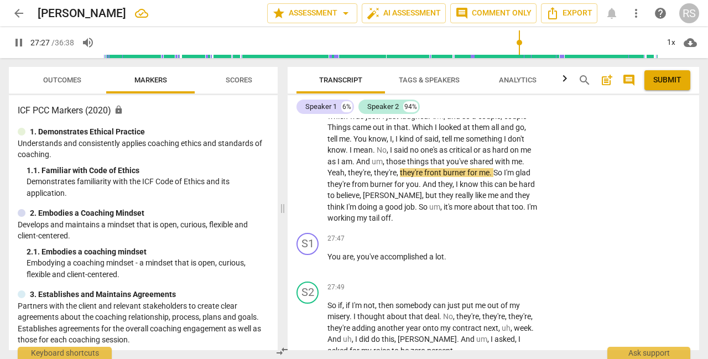
scroll to position [5777, 0]
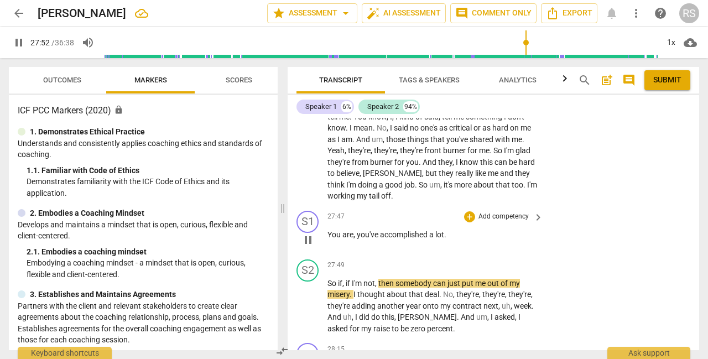
click at [474, 222] on div "+ Add competency" at bounding box center [497, 216] width 66 height 11
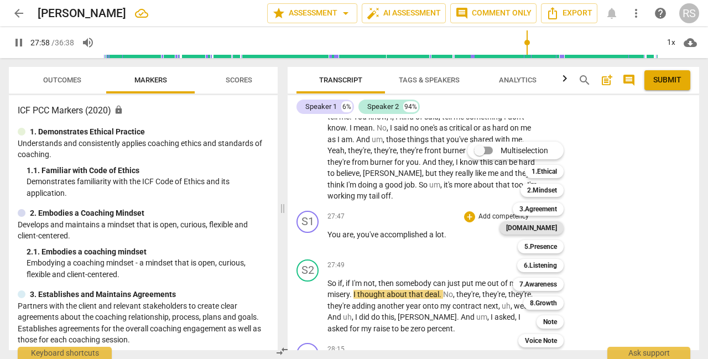
click at [550, 228] on b "[DOMAIN_NAME]" at bounding box center [531, 227] width 51 height 13
type input "1678"
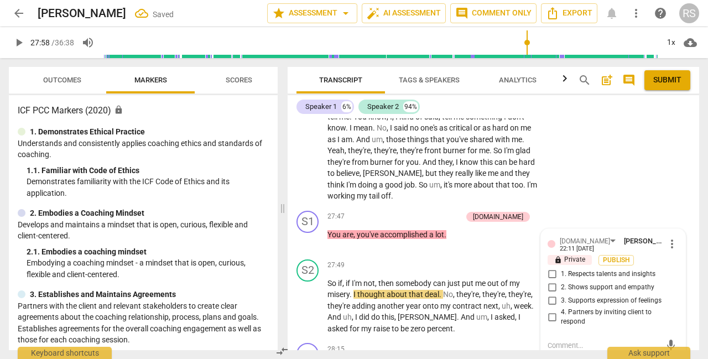
scroll to position [5921, 0]
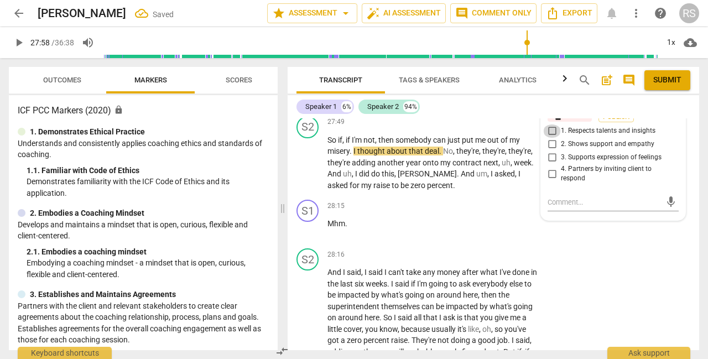
click at [551, 138] on input "1. Respects talents and insights" at bounding box center [552, 130] width 18 height 13
checkbox input "true"
click at [551, 164] on input "3. Supports expression of feelings" at bounding box center [552, 157] width 18 height 13
checkbox input "true"
click at [23, 39] on span "play_arrow" at bounding box center [18, 42] width 13 height 13
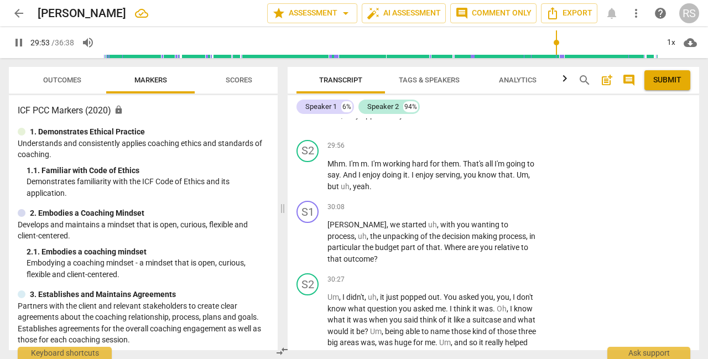
scroll to position [6368, 0]
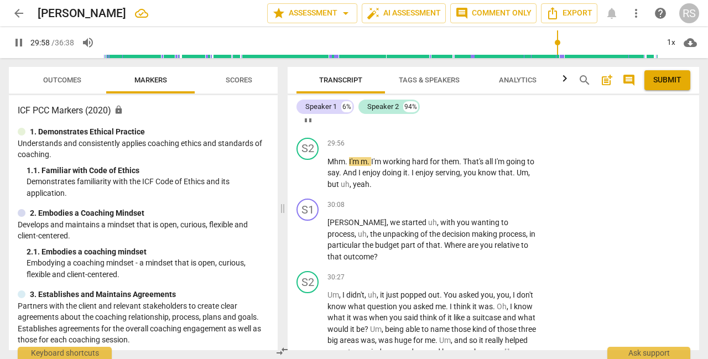
click at [467, 101] on div "+" at bounding box center [469, 95] width 11 height 11
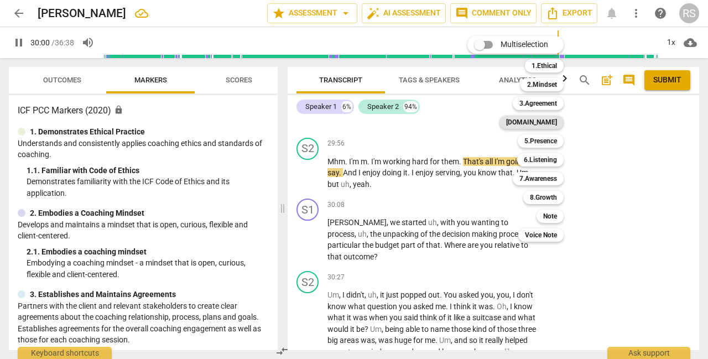
click at [548, 118] on b "[DOMAIN_NAME]" at bounding box center [531, 122] width 51 height 13
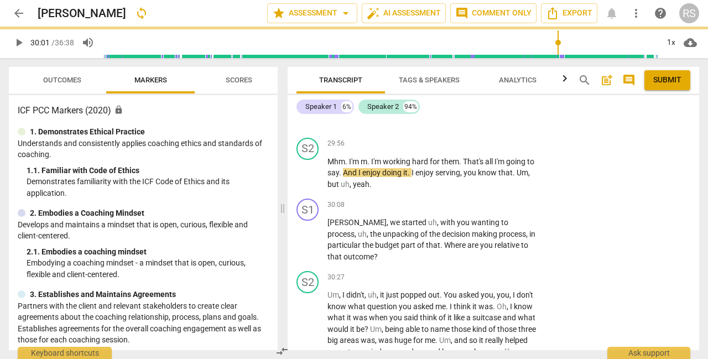
type input "1801"
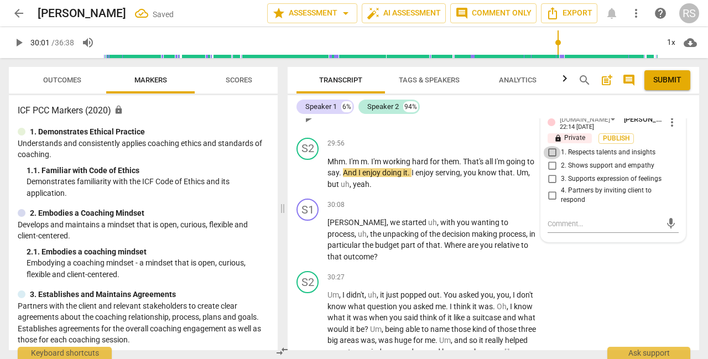
click at [551, 159] on input "1. Respects talents and insights" at bounding box center [552, 152] width 18 height 13
checkbox input "true"
click at [551, 173] on input "2. Shows support and empathy" at bounding box center [552, 165] width 18 height 13
checkbox input "true"
click at [551, 186] on input "3. Supports expression of feelings" at bounding box center [552, 179] width 18 height 13
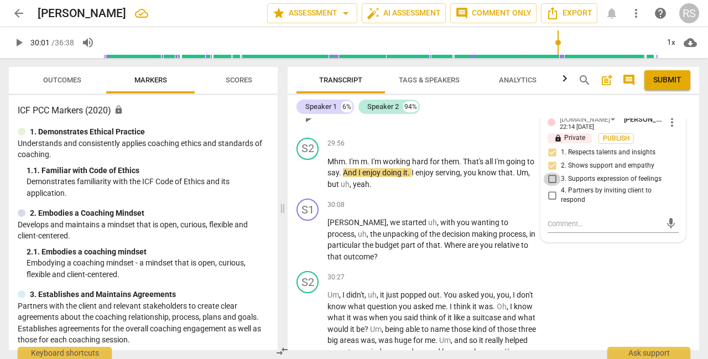
checkbox input "true"
click at [8, 44] on div "play_arrow 30:01 / 36:38 volume_up 1x cloud_download" at bounding box center [354, 42] width 708 height 31
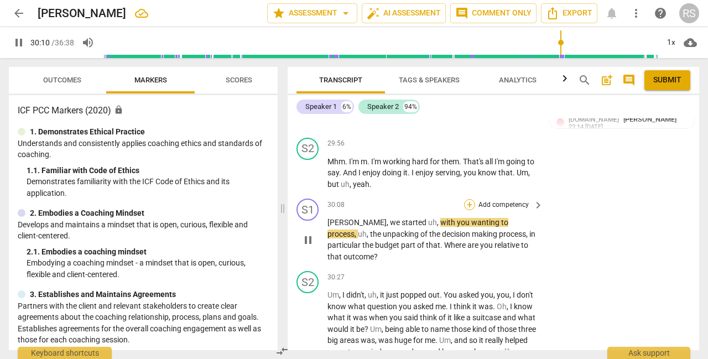
click at [468, 210] on div "+" at bounding box center [469, 204] width 11 height 11
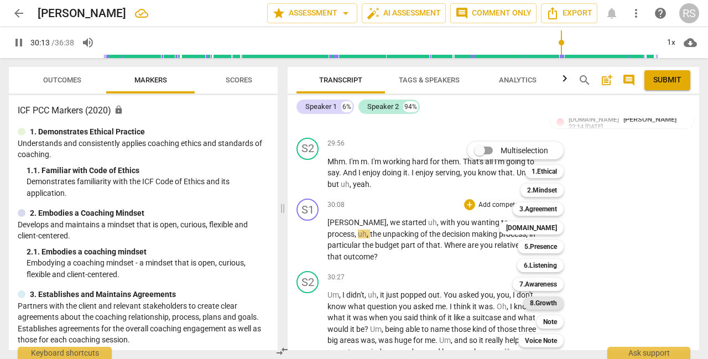
click at [550, 302] on b "8.Growth" at bounding box center [543, 302] width 27 height 13
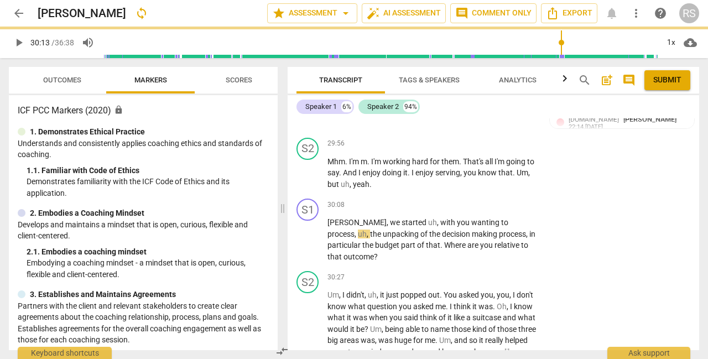
type input "1813"
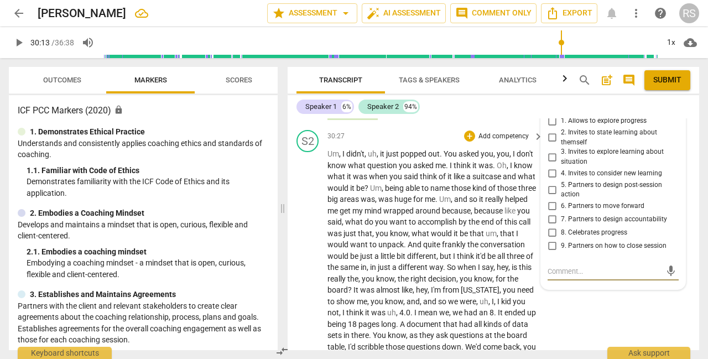
scroll to position [6504, 0]
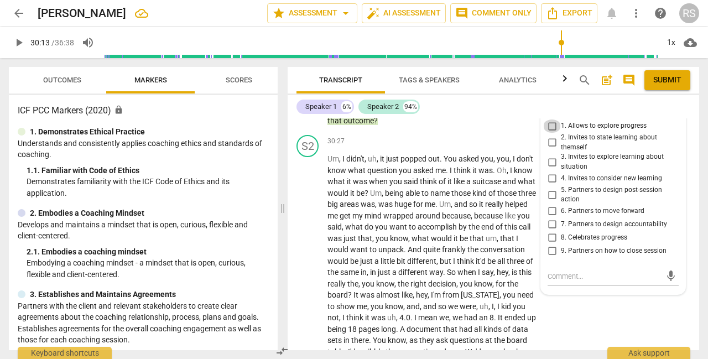
click at [549, 133] on input "1. Allows to explore progress" at bounding box center [552, 125] width 18 height 13
checkbox input "true"
click at [10, 42] on span "play_arrow" at bounding box center [19, 42] width 20 height 13
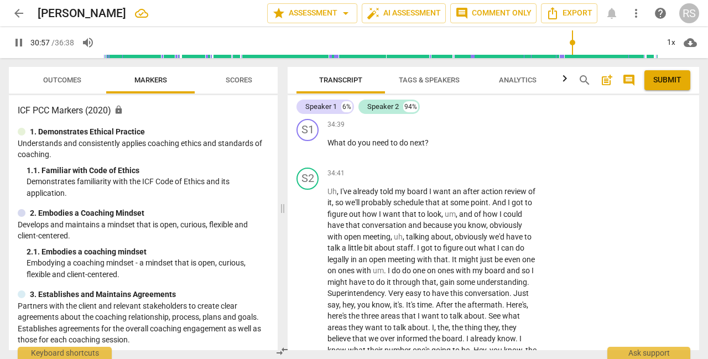
scroll to position [7304, 0]
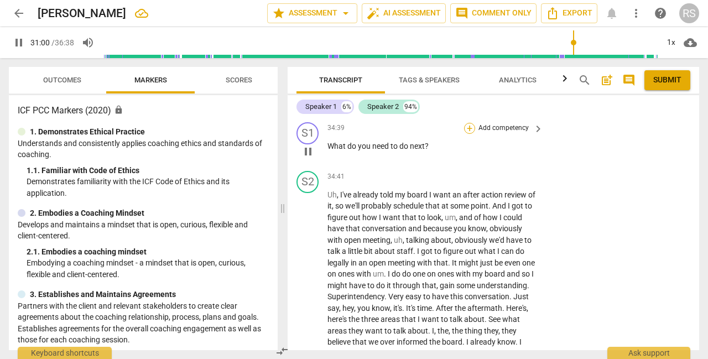
click at [466, 134] on div "+" at bounding box center [469, 128] width 11 height 11
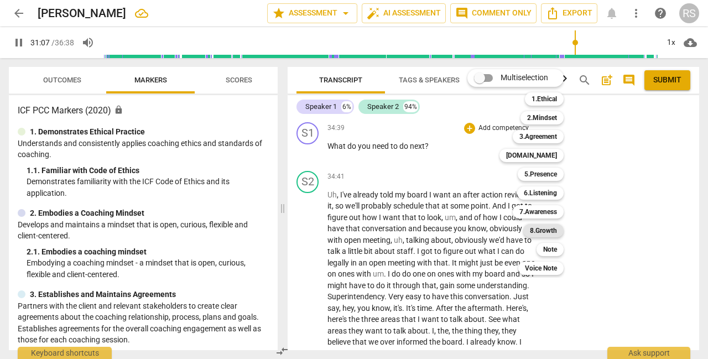
click at [535, 227] on b "8.Growth" at bounding box center [543, 230] width 27 height 13
type input "1868"
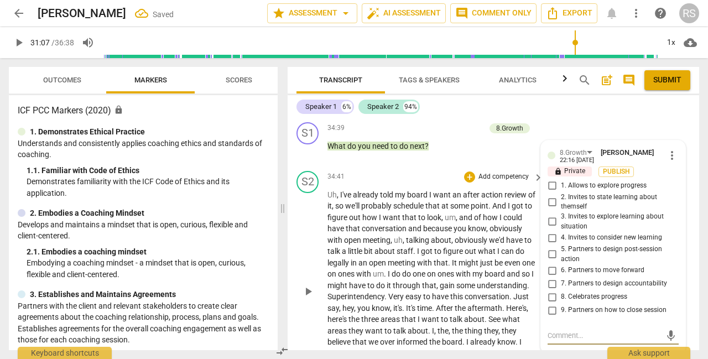
scroll to position [7449, 0]
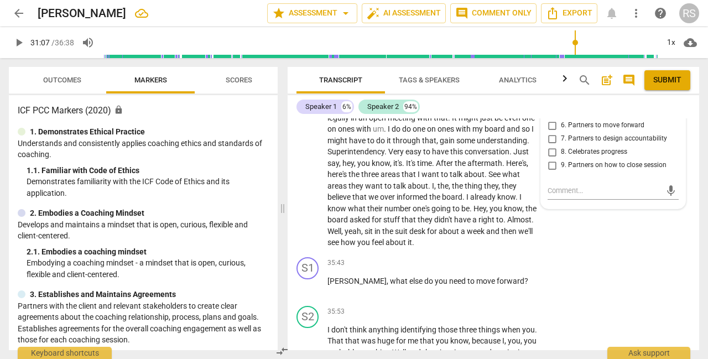
click at [551, 116] on input "5. Partners to design post-session action" at bounding box center [552, 109] width 18 height 13
checkbox input "true"
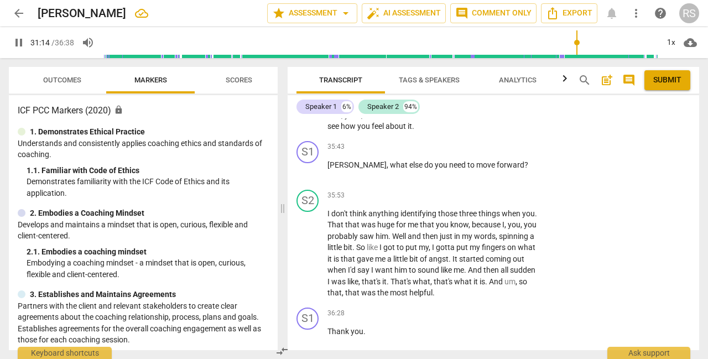
scroll to position [7568, 0]
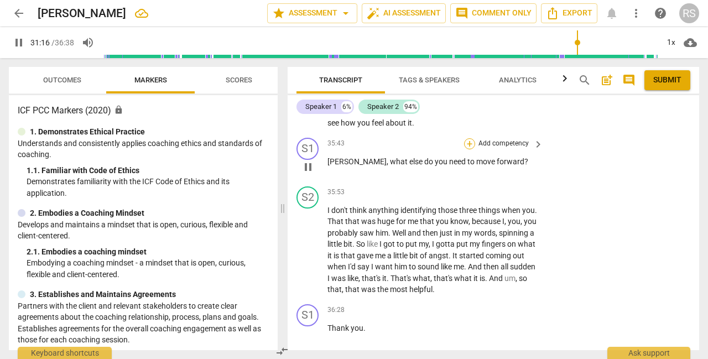
click at [467, 149] on div "+" at bounding box center [469, 143] width 11 height 11
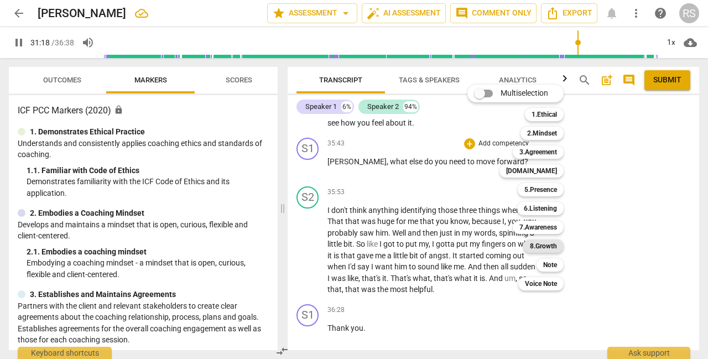
click at [542, 248] on b "8.Growth" at bounding box center [543, 246] width 27 height 13
type input "1879"
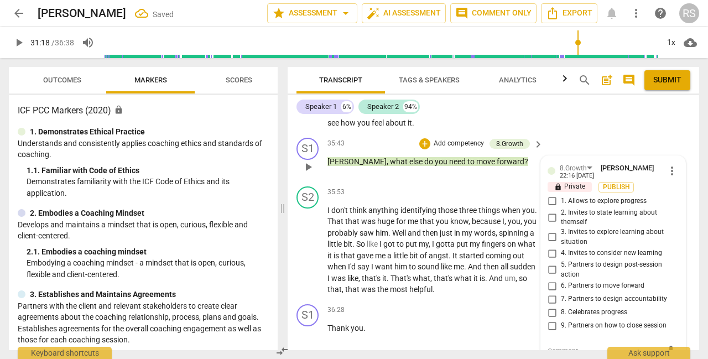
scroll to position [7699, 0]
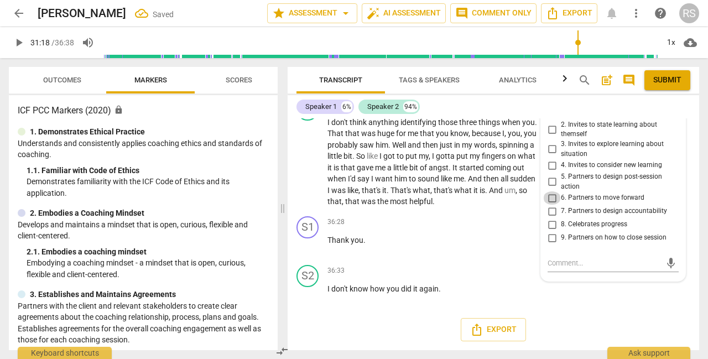
click at [553, 197] on input "6. Partners to move forward" at bounding box center [552, 197] width 18 height 13
checkbox input "true"
click at [14, 46] on span "play_arrow" at bounding box center [18, 42] width 13 height 13
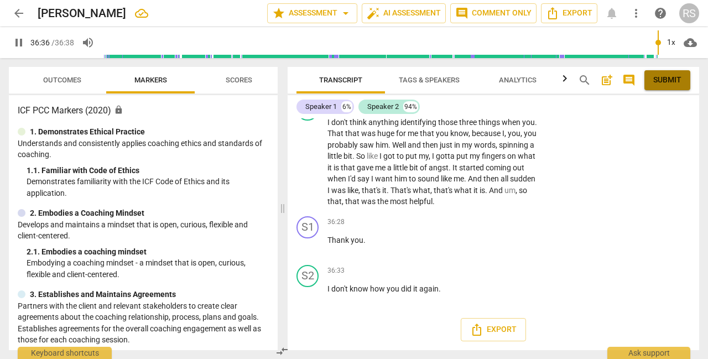
click at [664, 88] on button "Submit" at bounding box center [667, 80] width 46 height 20
click at [489, 326] on span "Export" at bounding box center [493, 329] width 46 height 13
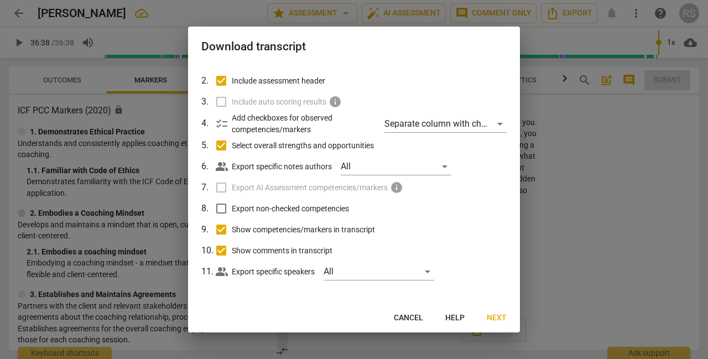
scroll to position [60, 0]
click at [491, 321] on span "Next" at bounding box center [497, 318] width 20 height 11
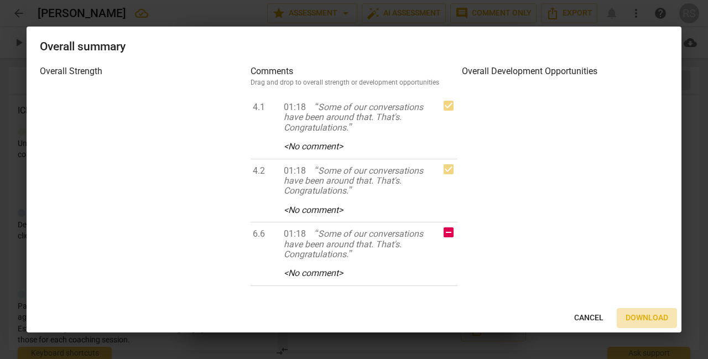
click at [648, 314] on span "Download" at bounding box center [647, 318] width 43 height 11
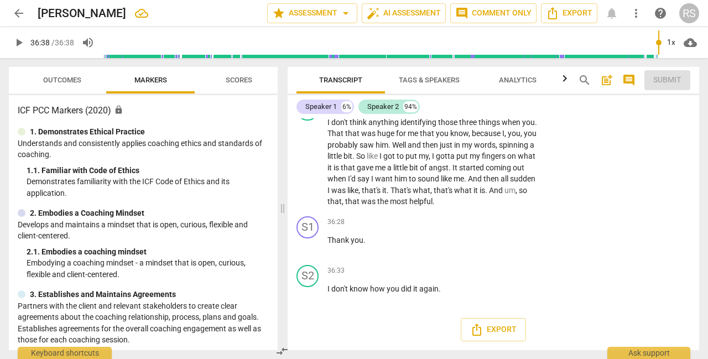
type input "2198"
